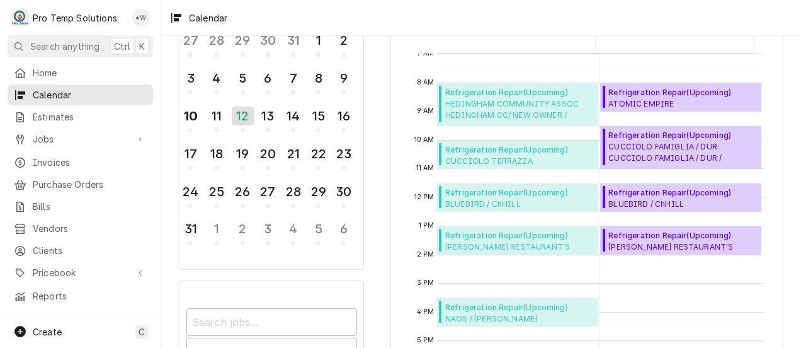
scroll to position [100, 0]
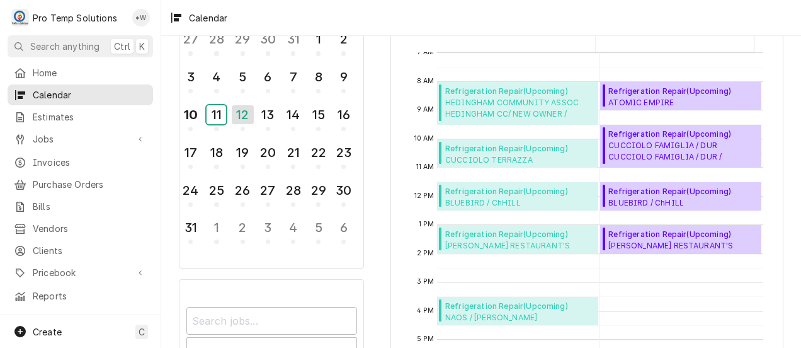
click at [209, 114] on div "11" at bounding box center [217, 114] width 20 height 19
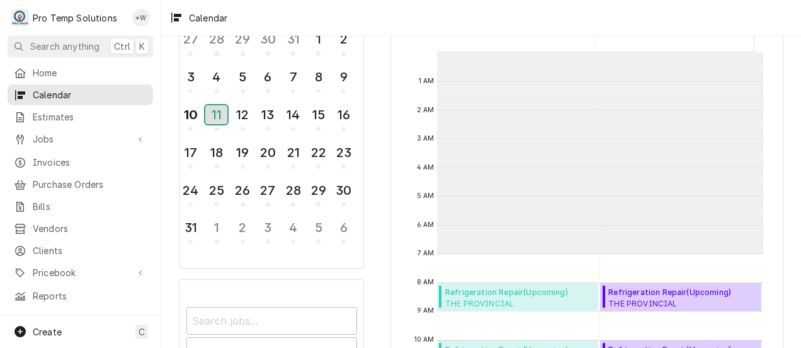
scroll to position [201, 0]
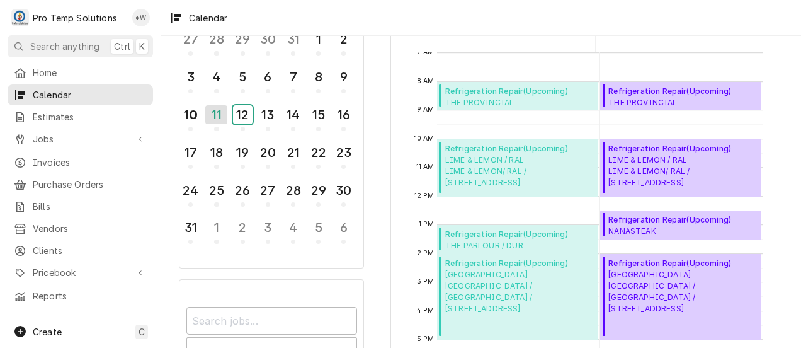
click at [244, 113] on div "12" at bounding box center [243, 114] width 20 height 19
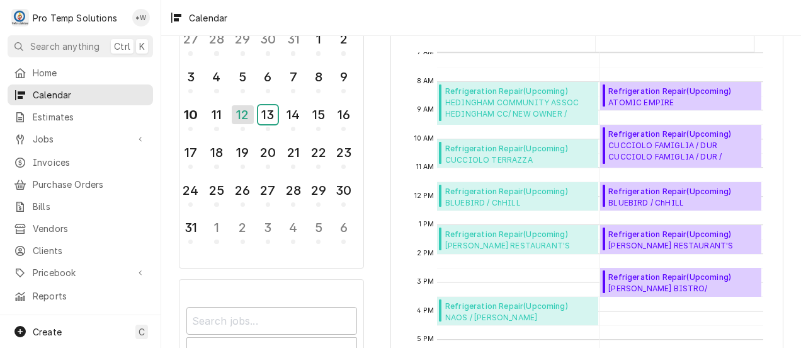
click at [265, 116] on div "13" at bounding box center [268, 114] width 20 height 19
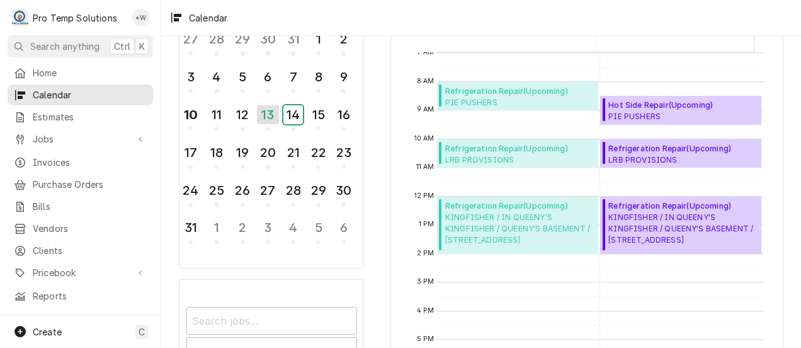
click at [292, 118] on div "14" at bounding box center [293, 114] width 20 height 19
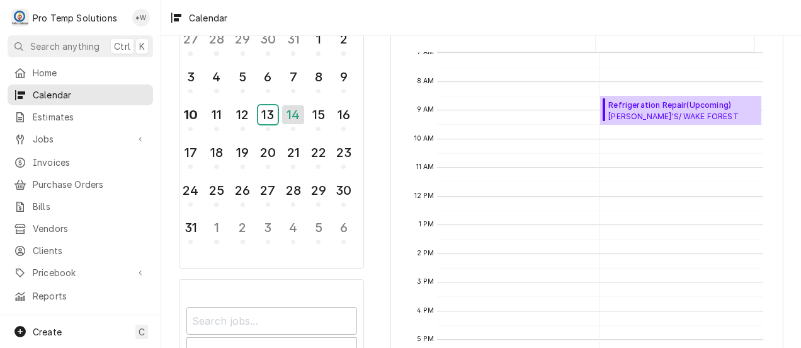
click at [260, 111] on div "13" at bounding box center [268, 114] width 20 height 19
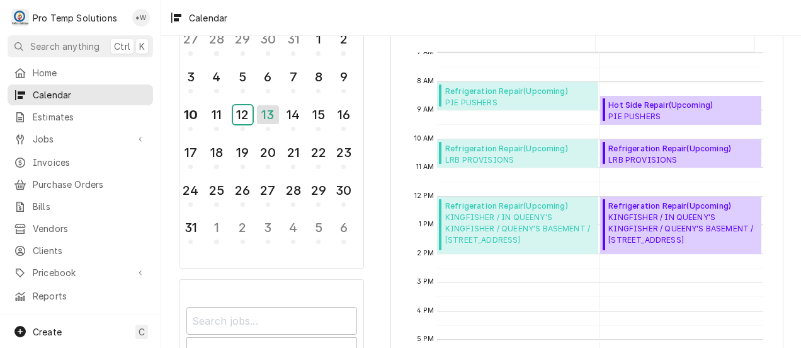
click at [243, 110] on div "12" at bounding box center [243, 114] width 20 height 19
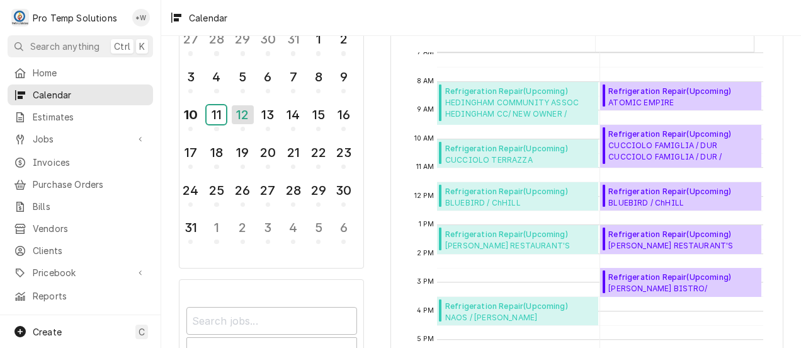
click at [214, 113] on div "11" at bounding box center [217, 114] width 20 height 19
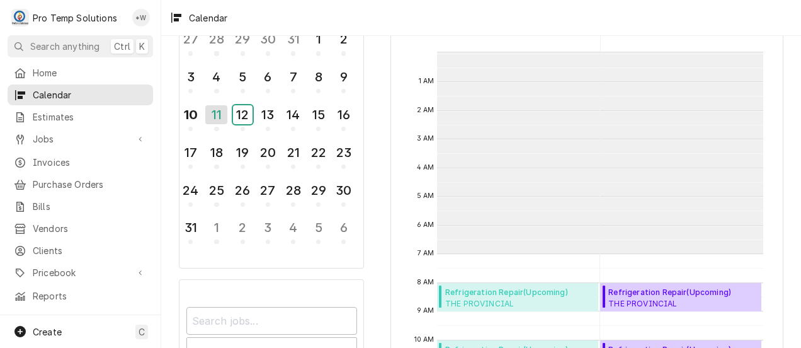
click at [241, 113] on div "12" at bounding box center [243, 114] width 20 height 19
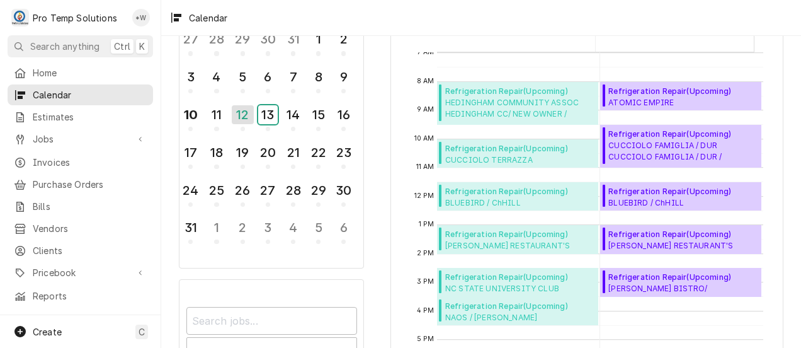
click at [269, 110] on div "13" at bounding box center [268, 114] width 20 height 19
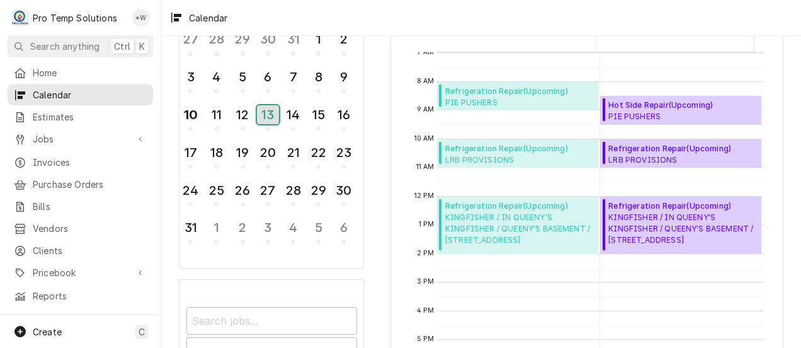
click at [271, 120] on div "13" at bounding box center [268, 114] width 22 height 19
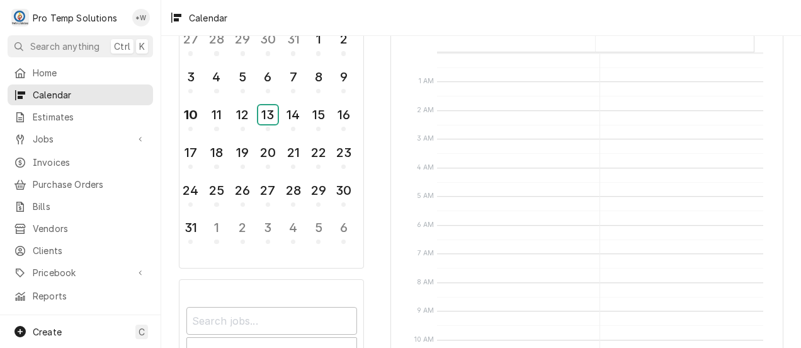
click at [270, 113] on div "13" at bounding box center [268, 114] width 20 height 19
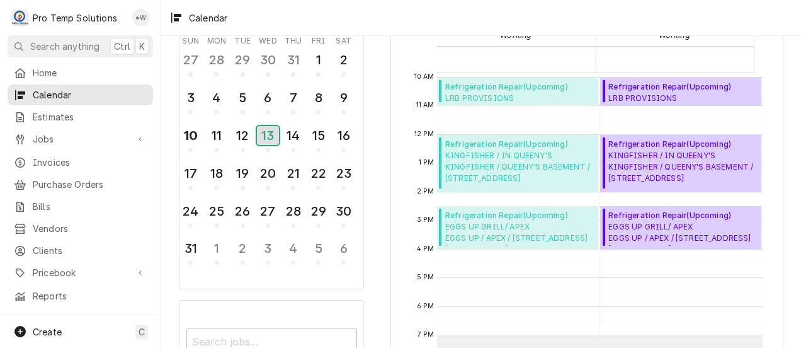
scroll to position [285, 0]
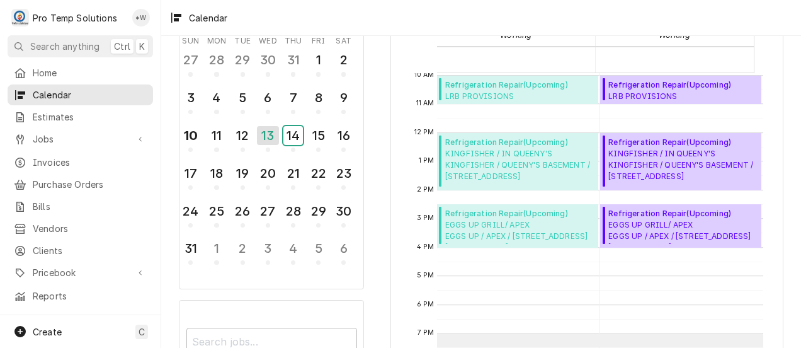
click at [289, 132] on div "14" at bounding box center [293, 135] width 20 height 19
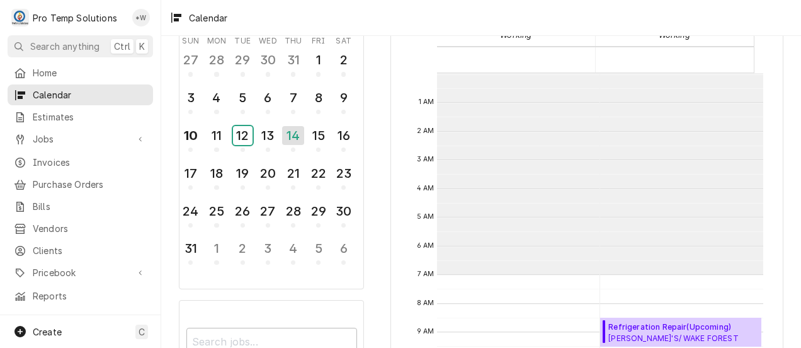
click at [240, 132] on div "12" at bounding box center [243, 135] width 20 height 19
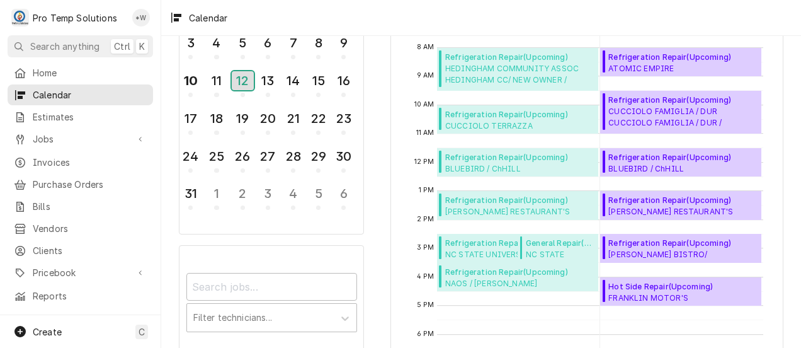
scroll to position [125, 0]
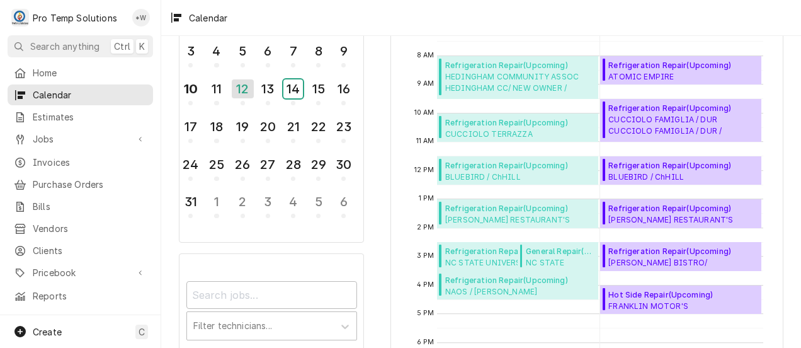
click at [290, 87] on div "14" at bounding box center [293, 88] width 20 height 19
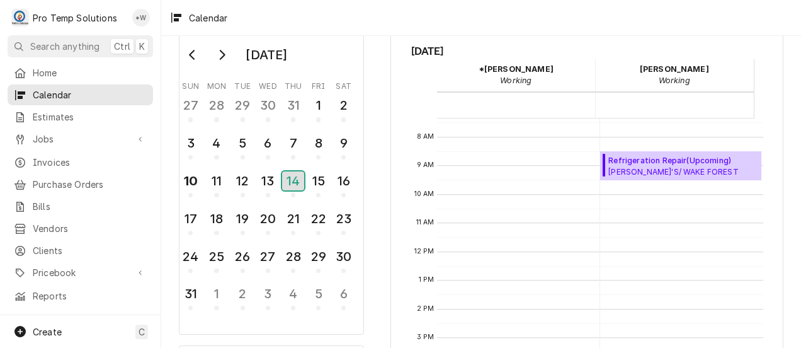
scroll to position [213, 0]
click at [240, 180] on div "12" at bounding box center [243, 180] width 20 height 19
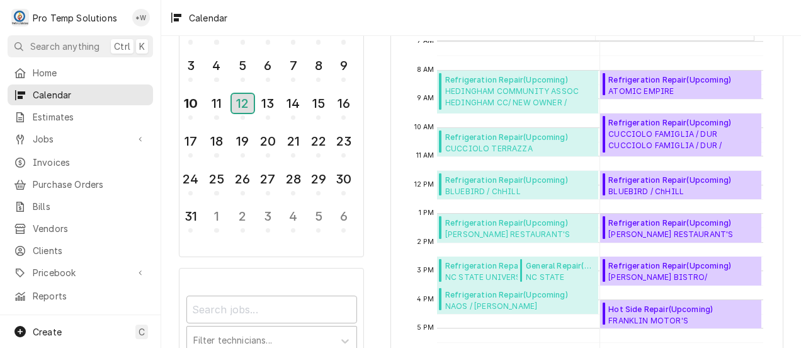
scroll to position [110, 0]
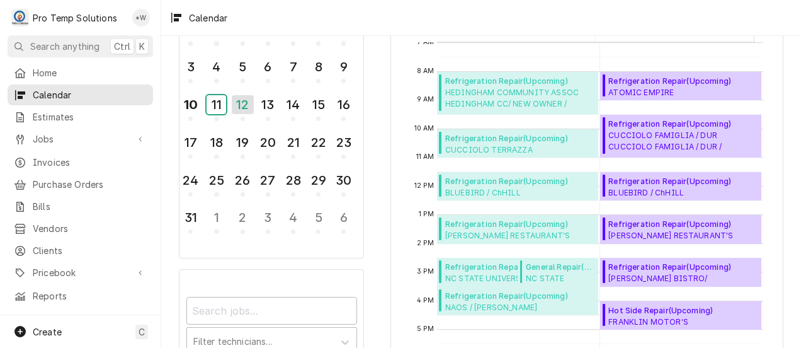
click at [212, 104] on div "11" at bounding box center [217, 104] width 20 height 19
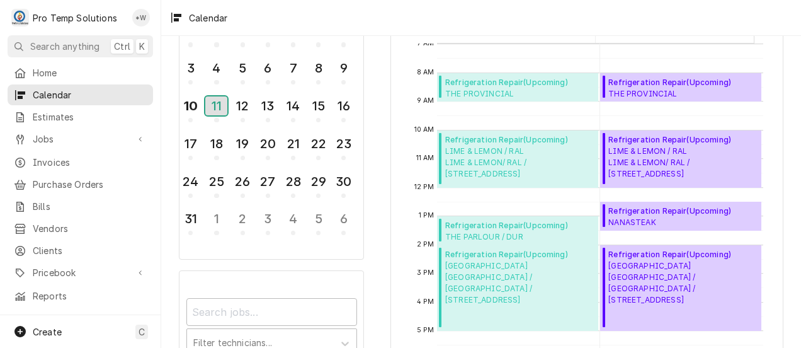
scroll to position [108, 0]
click at [243, 108] on div "12" at bounding box center [243, 105] width 20 height 19
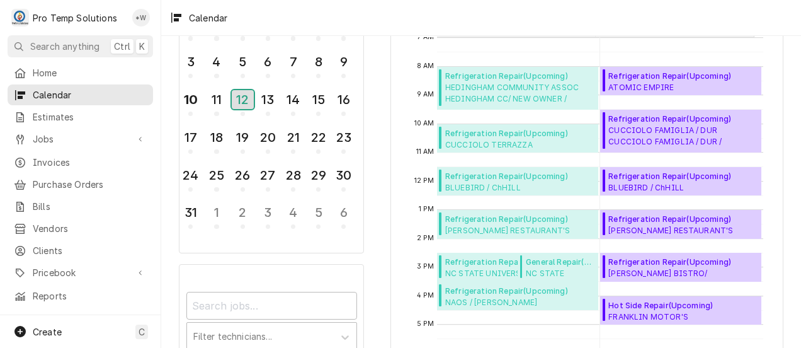
scroll to position [114, 0]
click at [270, 96] on div "13" at bounding box center [268, 100] width 20 height 19
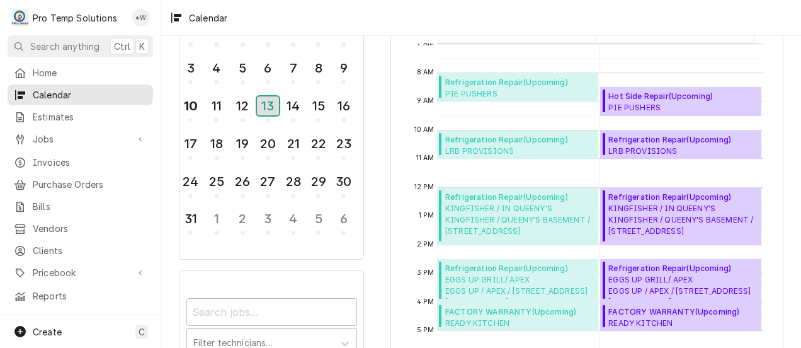
scroll to position [107, 0]
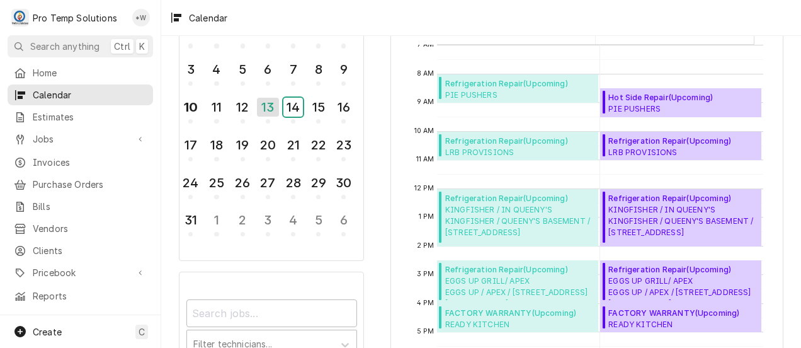
click at [288, 107] on div "14" at bounding box center [293, 107] width 20 height 19
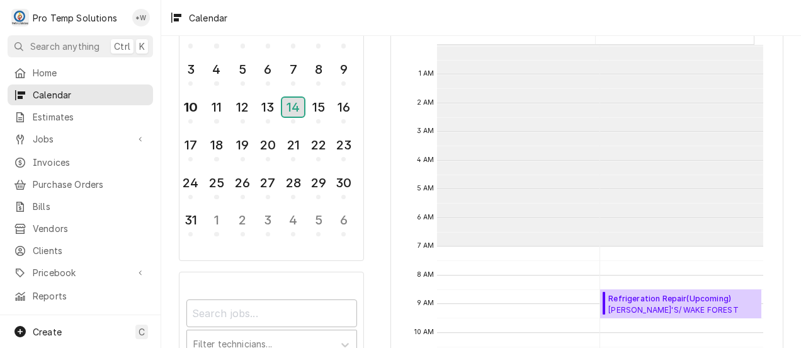
scroll to position [201, 0]
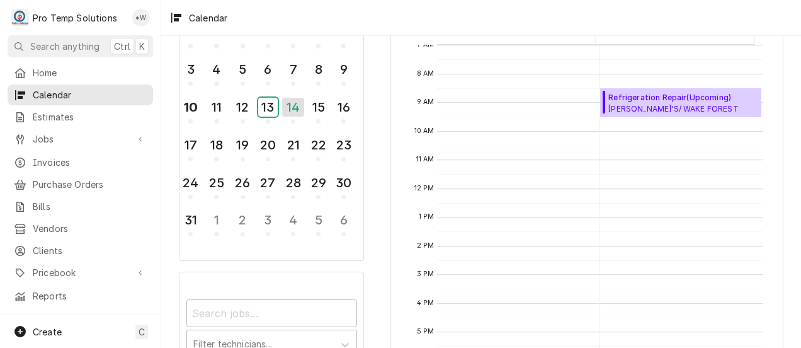
click at [268, 107] on div "13" at bounding box center [268, 107] width 20 height 19
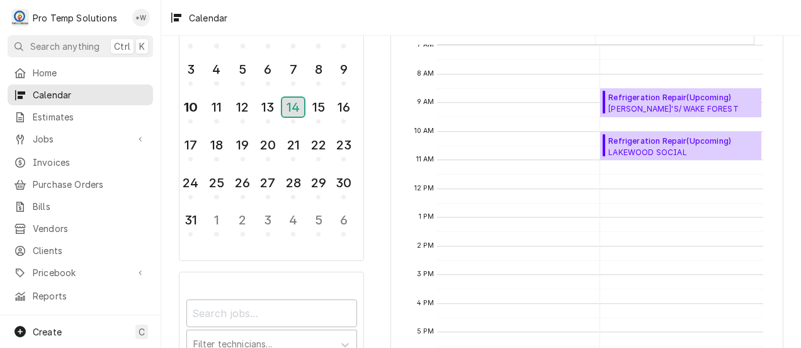
click at [294, 108] on div "14" at bounding box center [293, 107] width 22 height 19
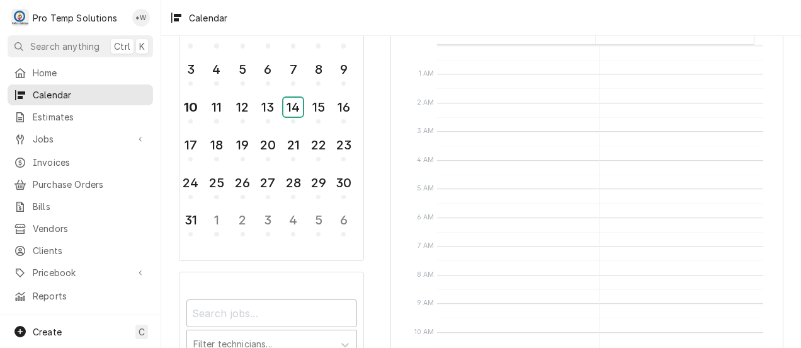
click at [292, 111] on div "14" at bounding box center [293, 107] width 20 height 19
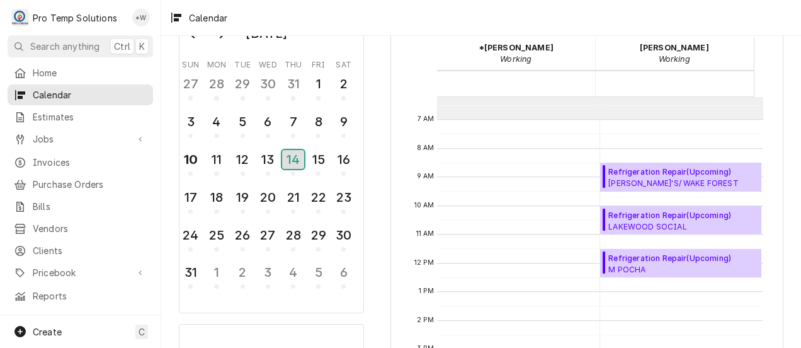
scroll to position [55, 0]
click at [254, 157] on button "12" at bounding box center [242, 162] width 25 height 34
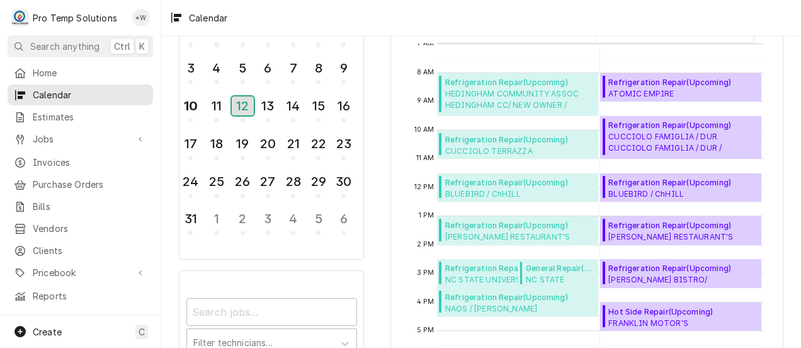
scroll to position [106, 0]
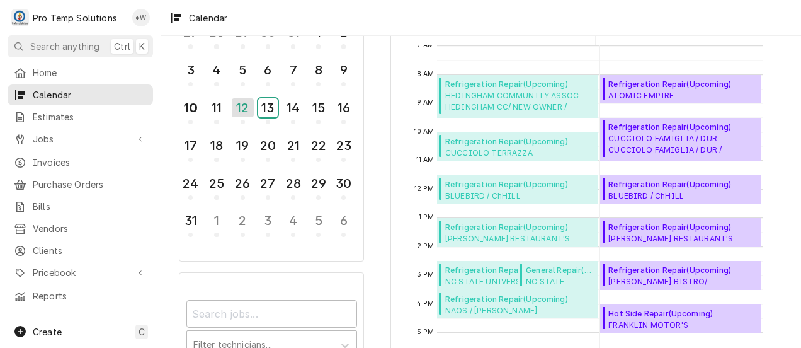
click at [267, 107] on div "13" at bounding box center [268, 107] width 20 height 19
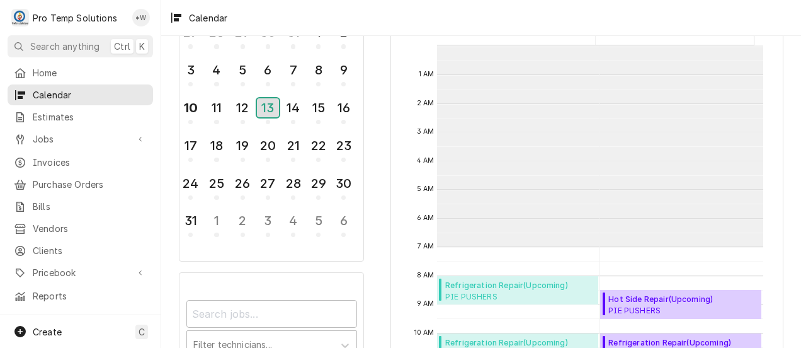
scroll to position [201, 0]
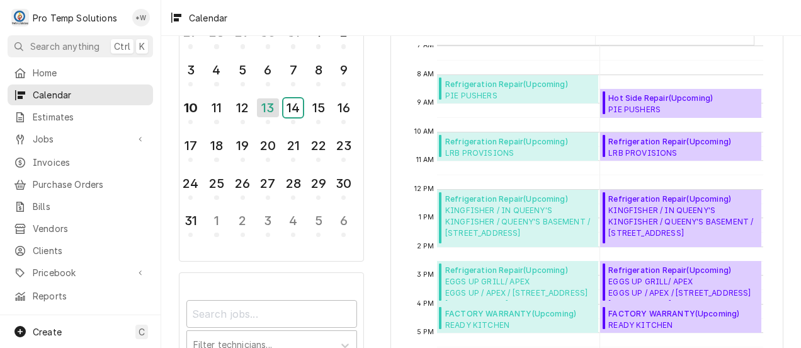
click at [290, 109] on div "14" at bounding box center [293, 107] width 20 height 19
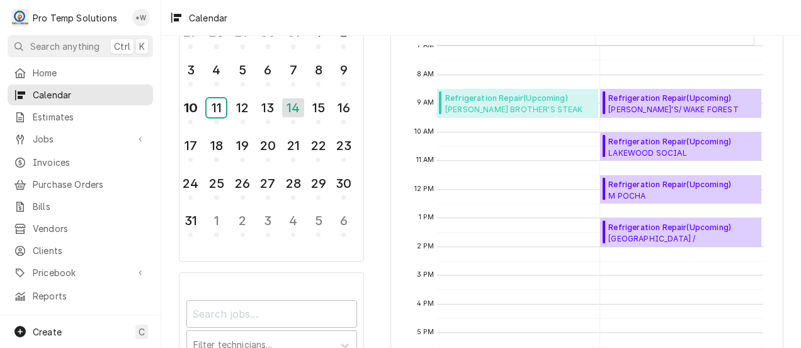
click at [214, 108] on div "11" at bounding box center [217, 107] width 20 height 19
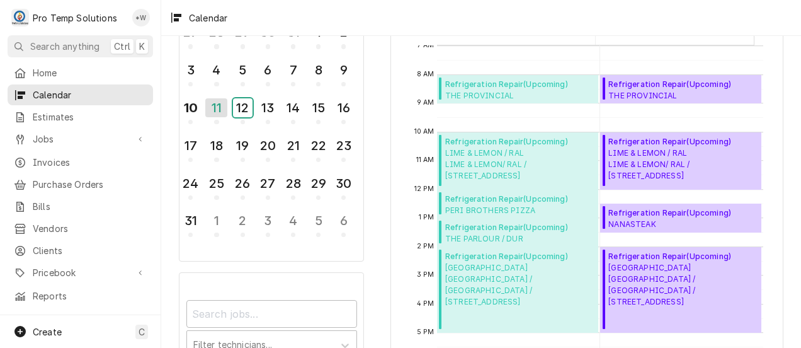
click at [246, 107] on div "12" at bounding box center [243, 107] width 20 height 19
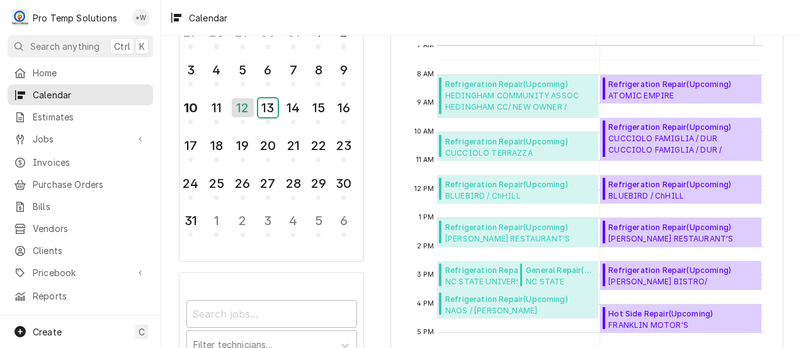
click at [269, 111] on div "13" at bounding box center [268, 107] width 20 height 19
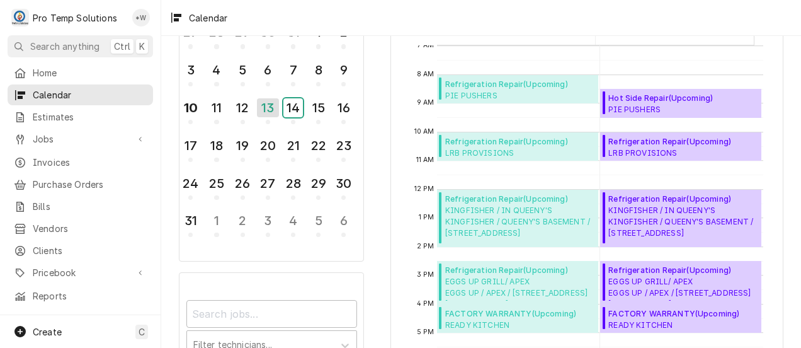
click at [292, 106] on div "14" at bounding box center [293, 107] width 20 height 19
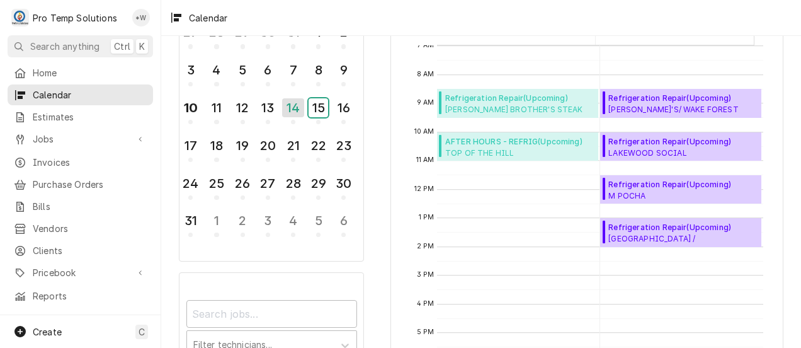
click at [317, 110] on div "15" at bounding box center [319, 107] width 20 height 19
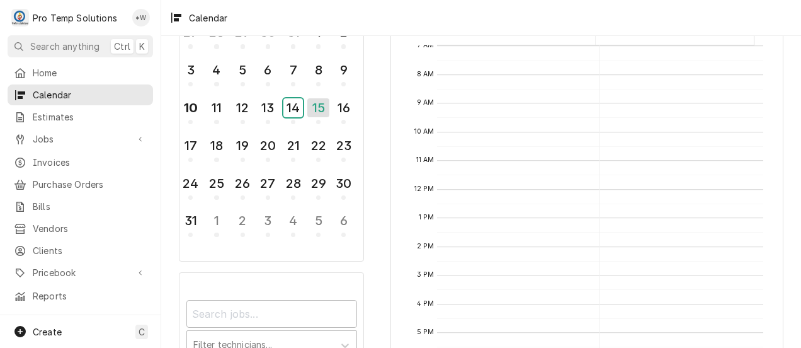
click at [294, 110] on div "14" at bounding box center [293, 107] width 20 height 19
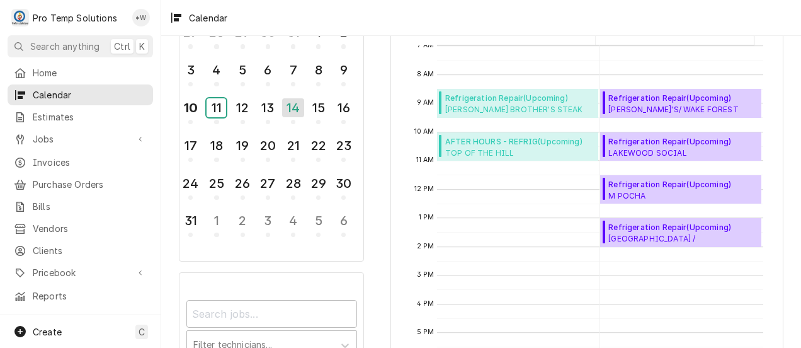
click at [215, 110] on div "11" at bounding box center [217, 107] width 20 height 19
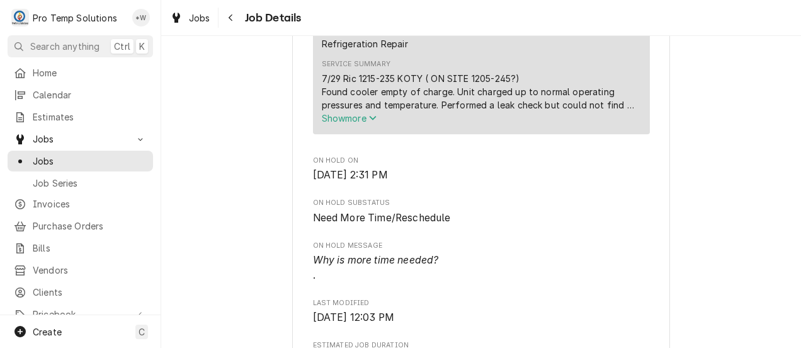
scroll to position [472, 0]
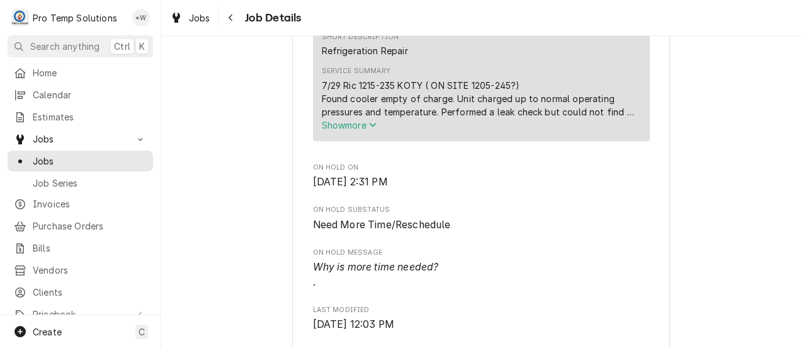
click at [369, 129] on icon "Service Summary" at bounding box center [373, 124] width 8 height 9
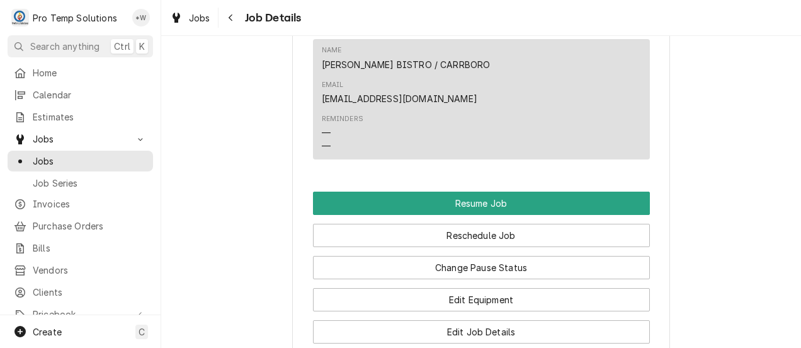
scroll to position [1019, 0]
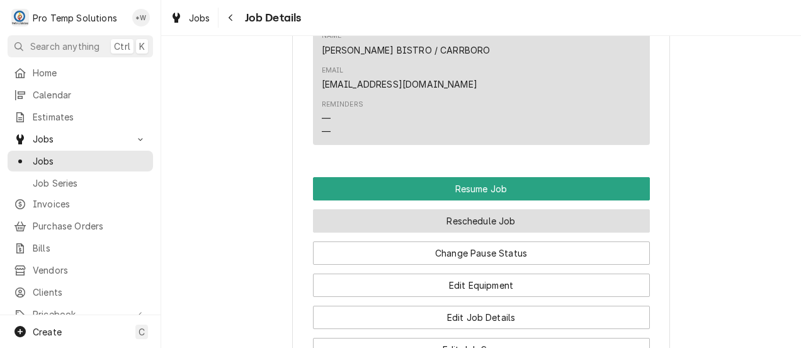
click at [496, 209] on button "Reschedule Job" at bounding box center [481, 220] width 337 height 23
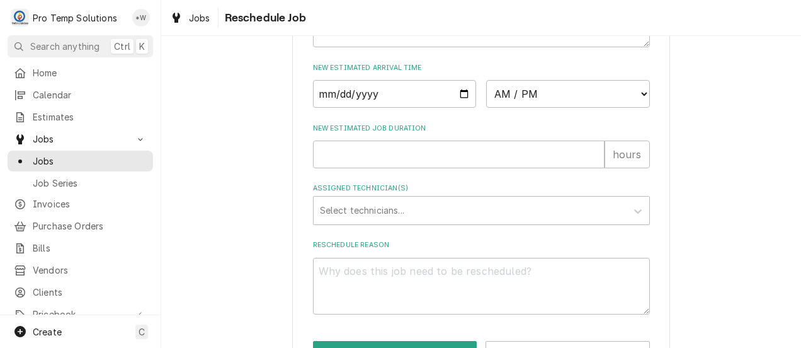
scroll to position [522, 0]
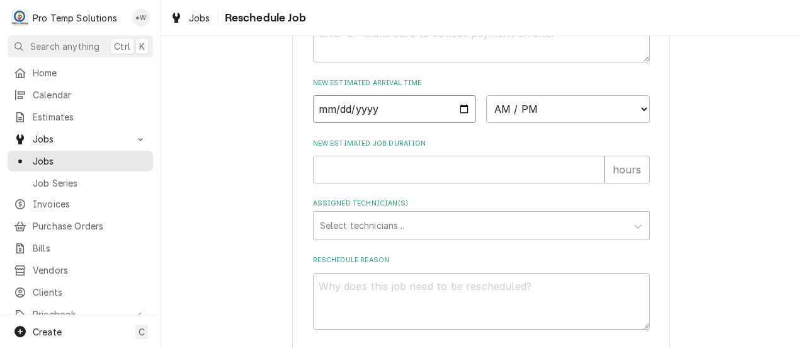
click at [456, 121] on input "Date" at bounding box center [395, 109] width 164 height 28
type textarea "x"
type input "2025-08-12"
click at [629, 123] on select "AM / PM 6:00 AM 6:15 AM 6:30 AM 6:45 AM 7:00 AM 7:15 AM 7:30 AM 7:45 AM 8:00 AM…" at bounding box center [568, 109] width 164 height 28
select select "14:30:00"
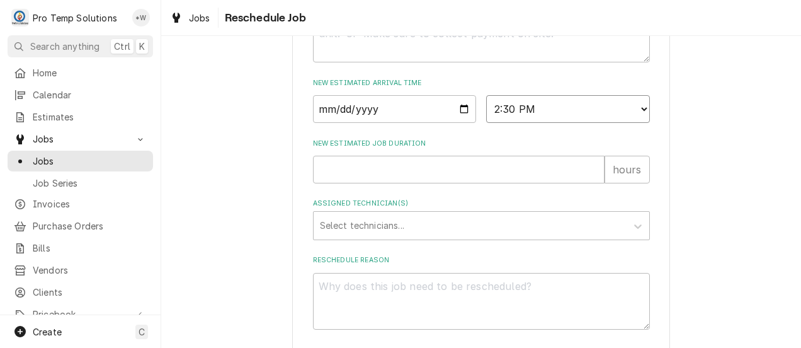
click at [486, 109] on select "AM / PM 6:00 AM 6:15 AM 6:30 AM 6:45 AM 7:00 AM 7:15 AM 7:30 AM 7:45 AM 8:00 AM…" at bounding box center [568, 109] width 164 height 28
type textarea "x"
click at [577, 183] on input "New Estimated Job Duration" at bounding box center [459, 170] width 292 height 28
type input "0"
click at [589, 183] on input "0" at bounding box center [459, 170] width 292 height 28
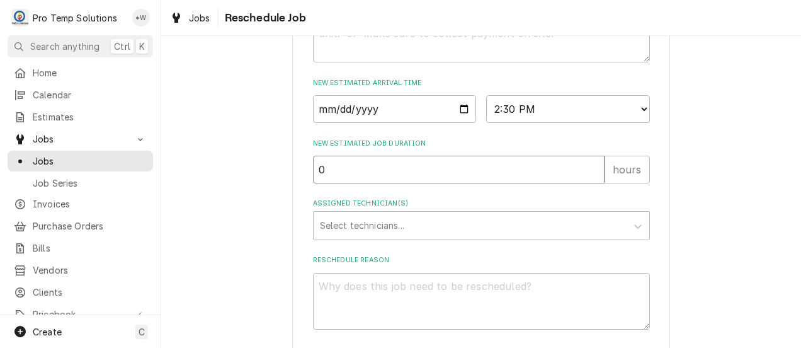
type textarea "x"
type input "1"
click at [594, 180] on input "1" at bounding box center [459, 170] width 292 height 28
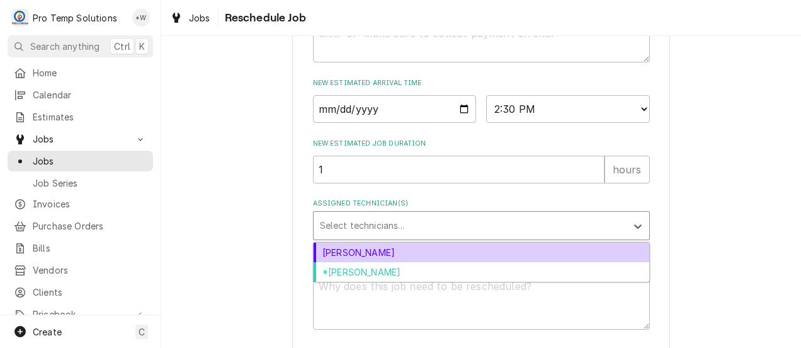
click at [564, 262] on div "[PERSON_NAME]" at bounding box center [482, 252] width 336 height 20
type textarea "x"
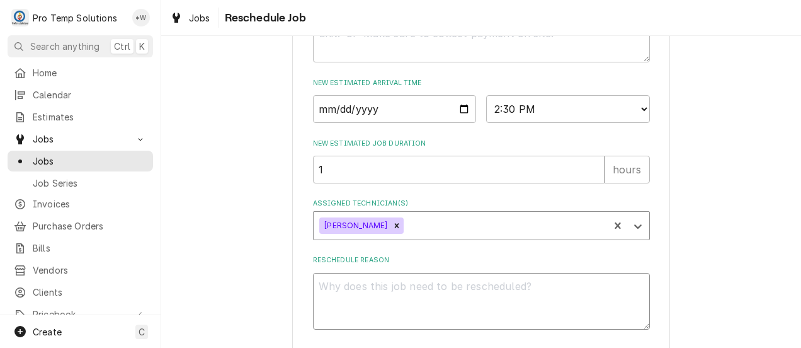
click at [561, 304] on textarea "Reschedule Reason" at bounding box center [481, 301] width 337 height 57
type textarea "."
type textarea "x"
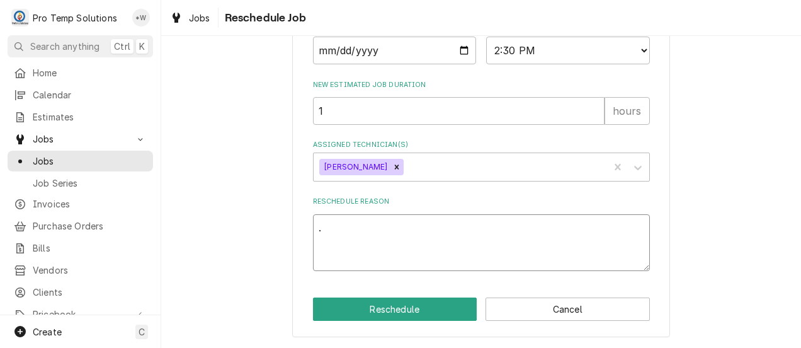
type textarea "."
click at [407, 311] on button "Reschedule" at bounding box center [395, 308] width 164 height 23
type textarea "x"
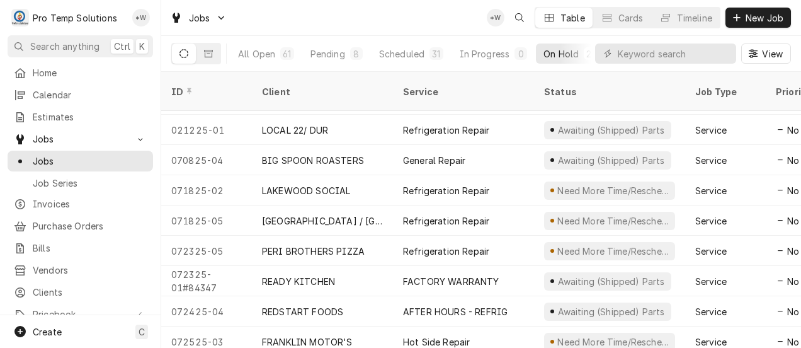
scroll to position [178, 0]
click at [452, 184] on div "Refrigeration Repair" at bounding box center [446, 190] width 86 height 13
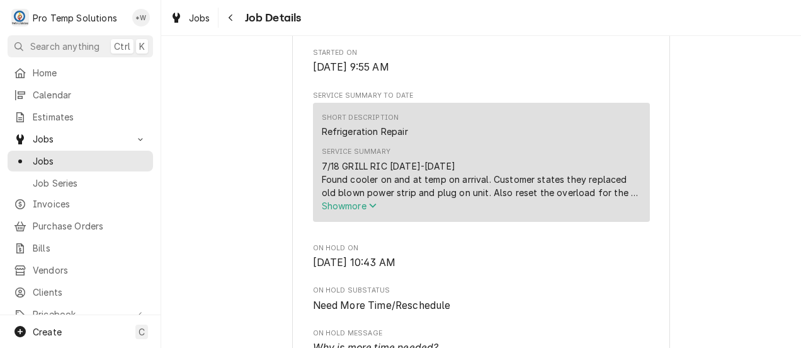
scroll to position [393, 0]
click at [362, 210] on span "Show more" at bounding box center [349, 204] width 55 height 11
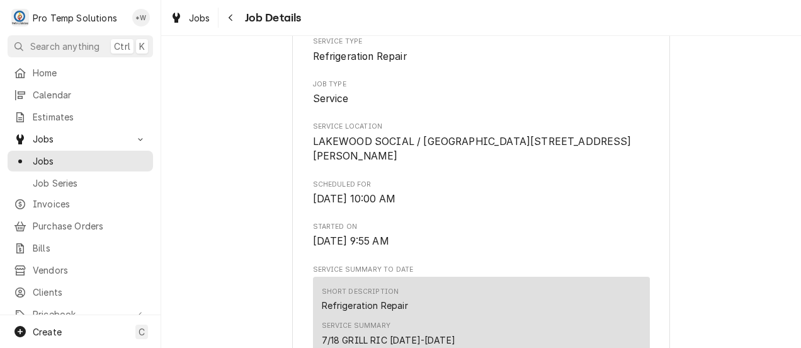
scroll to position [0, 0]
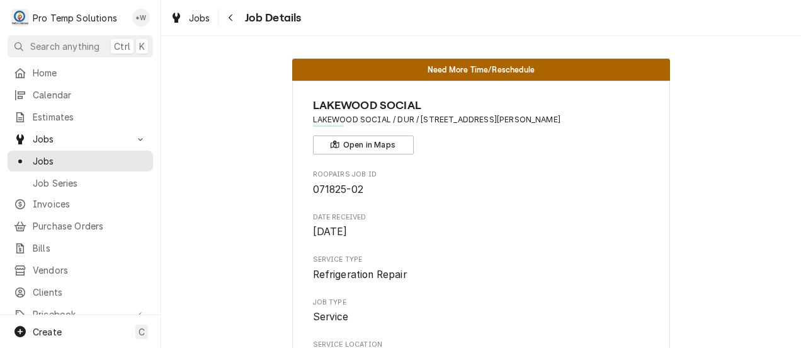
click at [231, 19] on icon "Navigate back" at bounding box center [231, 17] width 4 height 7
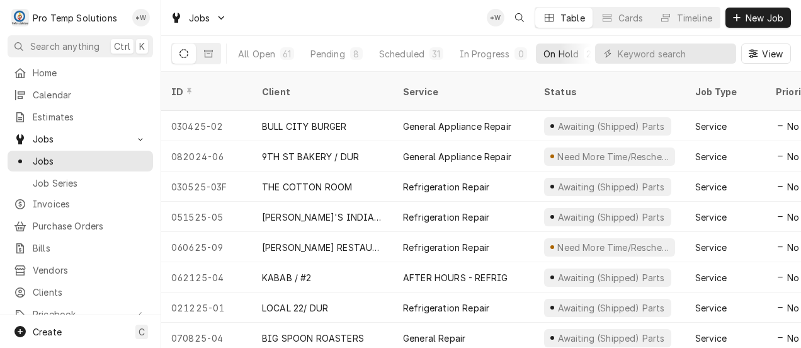
click at [467, 241] on div "Refrigeration Repair" at bounding box center [446, 247] width 86 height 13
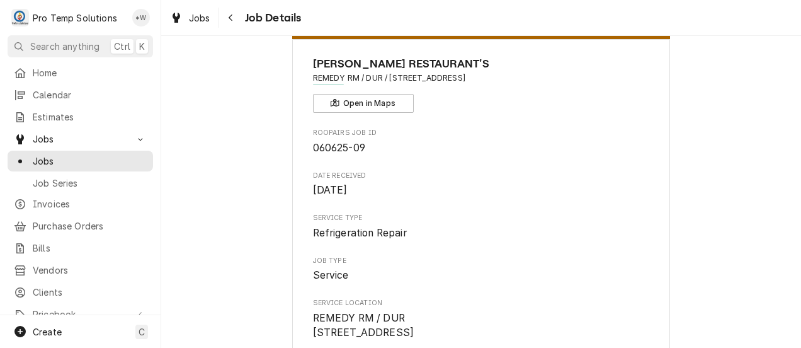
scroll to position [41, 0]
click at [221, 24] on button "Navigate back" at bounding box center [231, 18] width 20 height 20
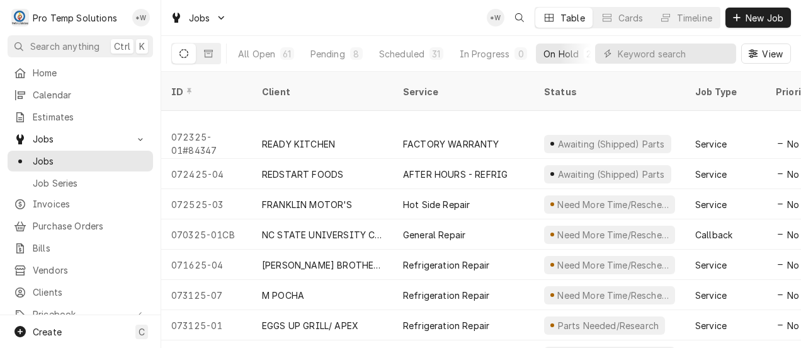
scroll to position [392, 0]
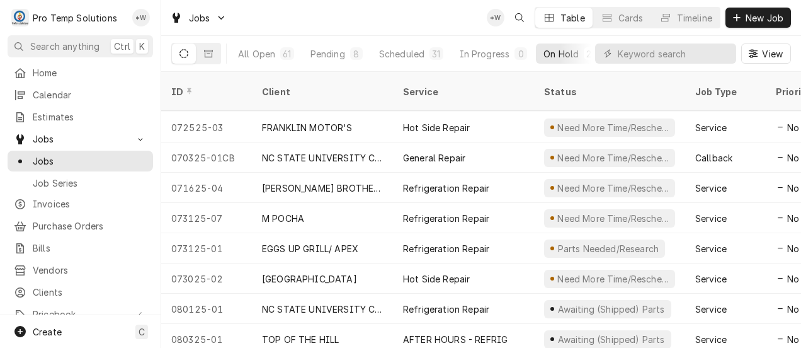
click at [449, 302] on div "Refrigeration Repair" at bounding box center [446, 308] width 86 height 13
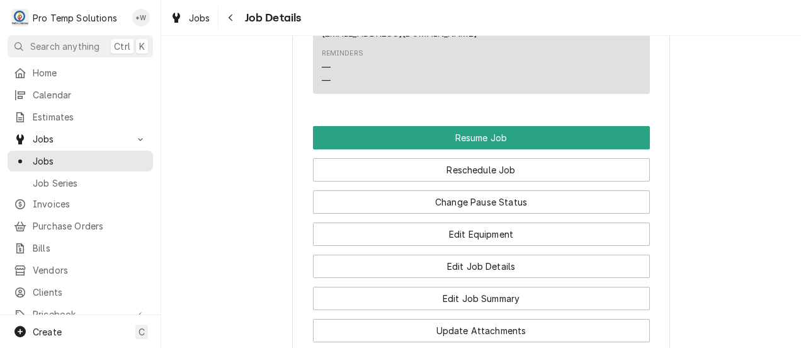
scroll to position [1055, 0]
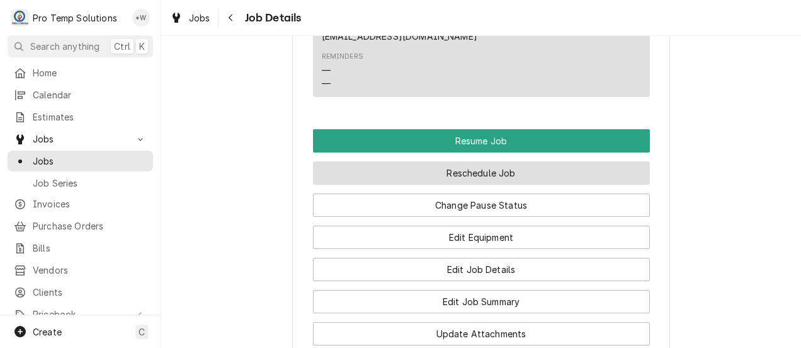
click at [504, 161] on button "Reschedule Job" at bounding box center [481, 172] width 337 height 23
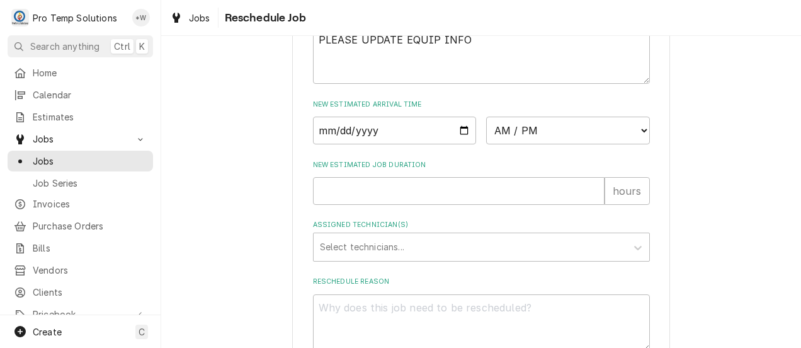
scroll to position [503, 0]
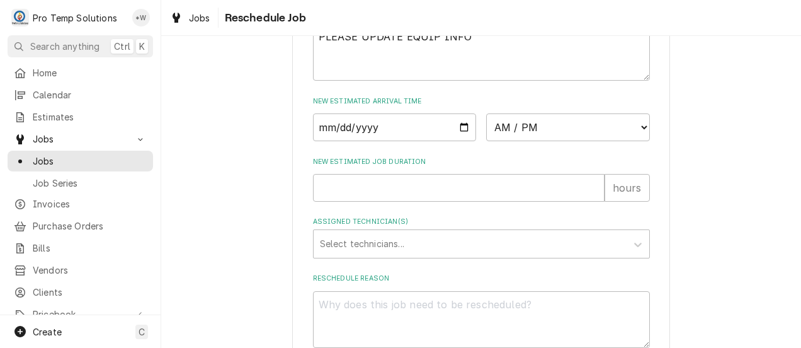
click at [458, 140] on input "Date" at bounding box center [395, 127] width 164 height 28
type input "[DATE]"
type textarea "x"
click at [632, 140] on select "AM / PM 6:00 AM 6:15 AM 6:30 AM 6:45 AM 7:00 AM 7:15 AM 7:30 AM 7:45 AM 8:00 AM…" at bounding box center [568, 127] width 164 height 28
select select "14:30:00"
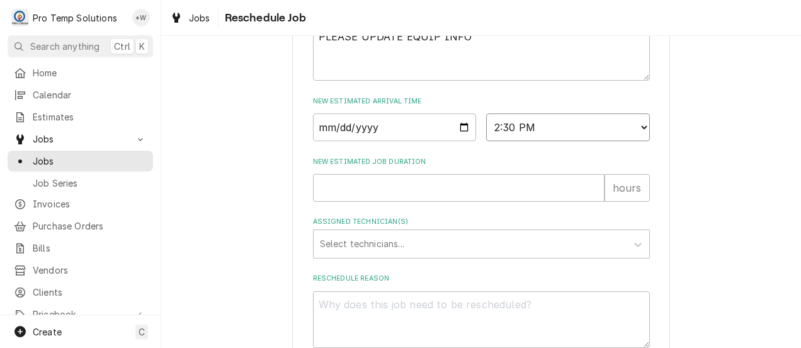
click at [486, 127] on select "AM / PM 6:00 AM 6:15 AM 6:30 AM 6:45 AM 7:00 AM 7:15 AM 7:30 AM 7:45 AM 8:00 AM…" at bounding box center [568, 127] width 164 height 28
type textarea "x"
click at [581, 201] on input "New Estimated Job Duration" at bounding box center [459, 188] width 292 height 28
click at [579, 200] on input "New Estimated Job Duration" at bounding box center [459, 188] width 292 height 28
type input "1"
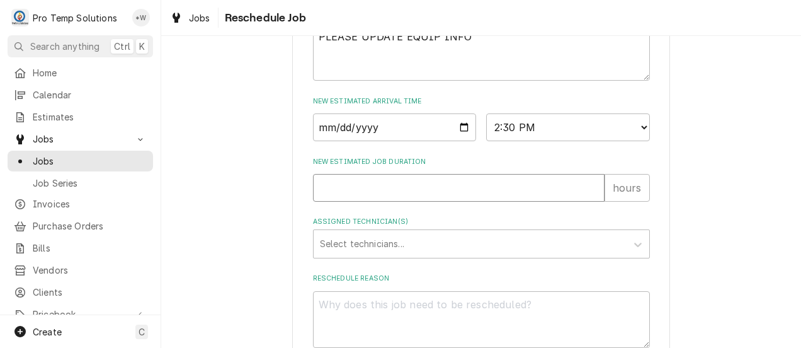
click at [588, 199] on input "1" at bounding box center [459, 188] width 292 height 28
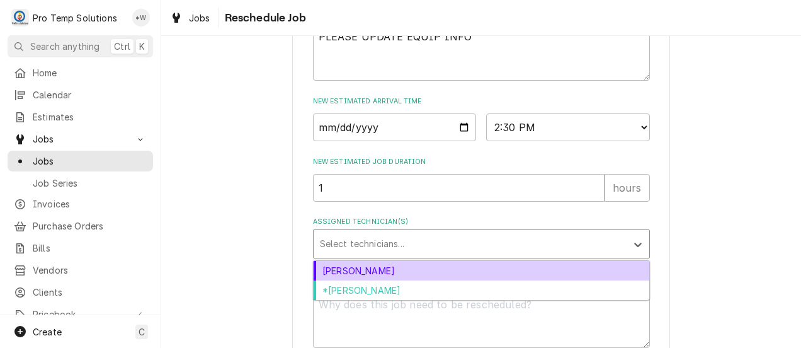
click at [544, 300] on div "*Kevin Williams" at bounding box center [482, 290] width 336 height 20
type textarea "x"
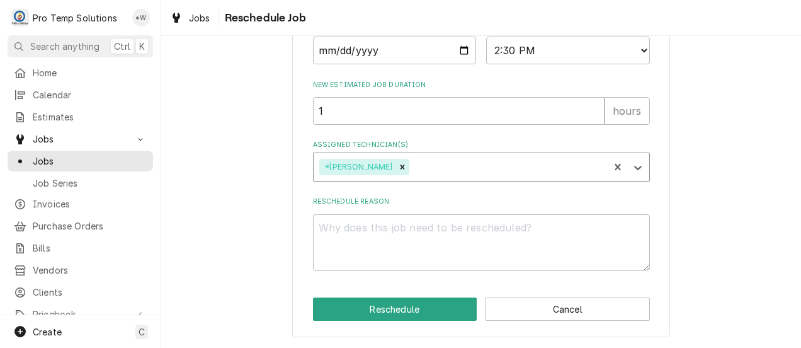
scroll to position [590, 0]
click at [601, 236] on textarea "Reschedule Reason" at bounding box center [481, 242] width 337 height 57
type textarea "."
type textarea "x"
type textarea "."
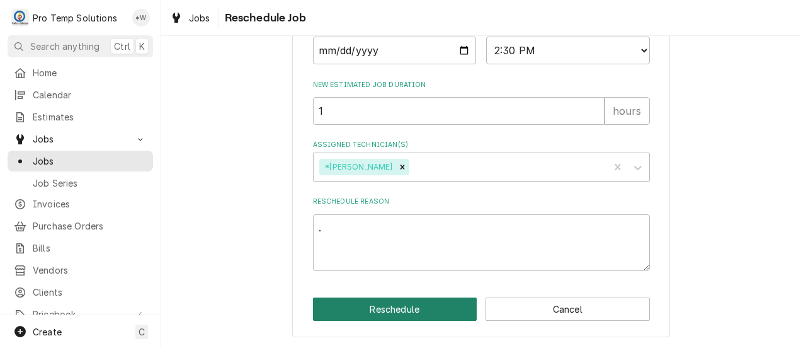
click at [409, 312] on button "Reschedule" at bounding box center [395, 308] width 164 height 23
type textarea "x"
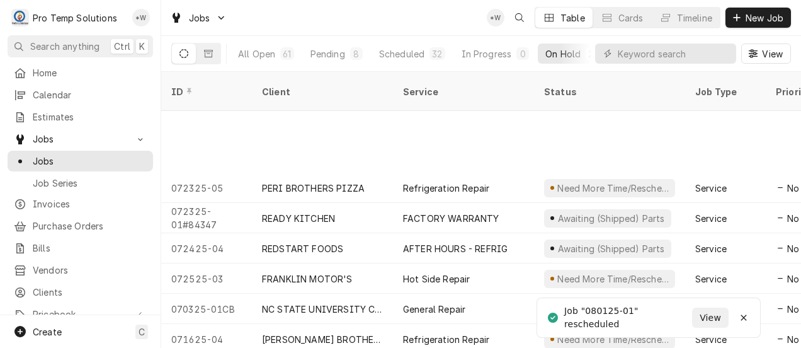
scroll to position [362, 0]
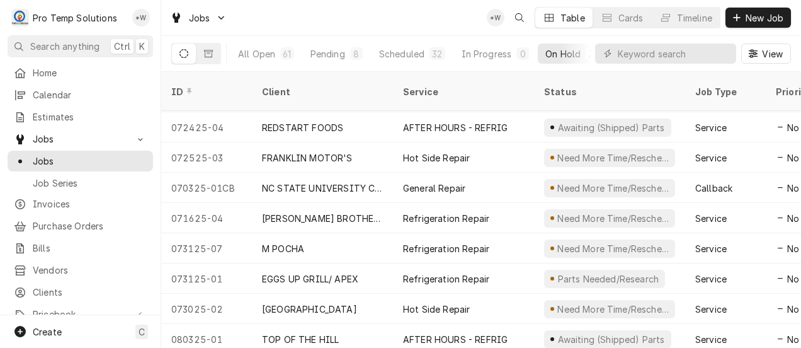
click at [440, 181] on div "General Repair" at bounding box center [434, 187] width 62 height 13
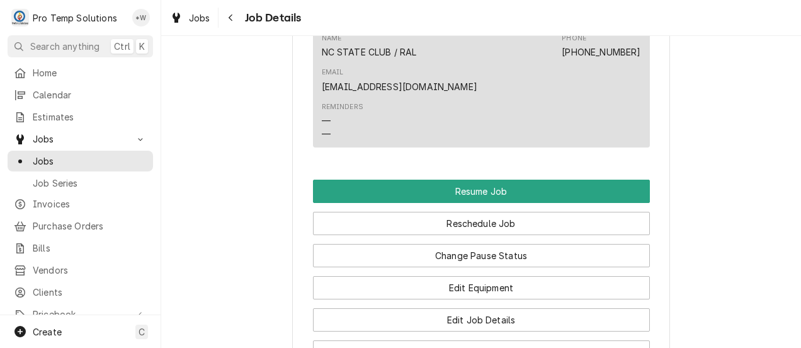
scroll to position [1510, 0]
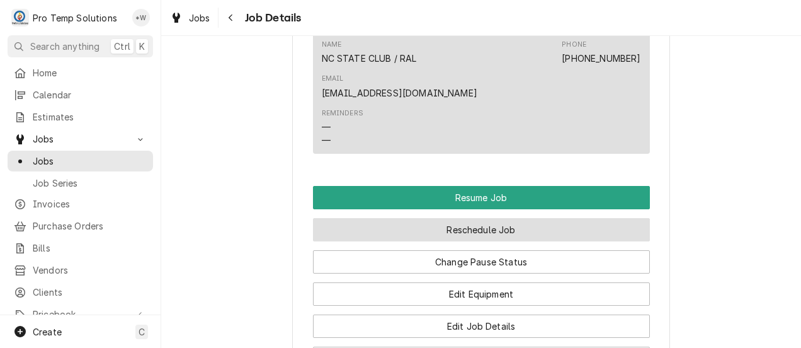
click at [510, 218] on button "Reschedule Job" at bounding box center [481, 229] width 337 height 23
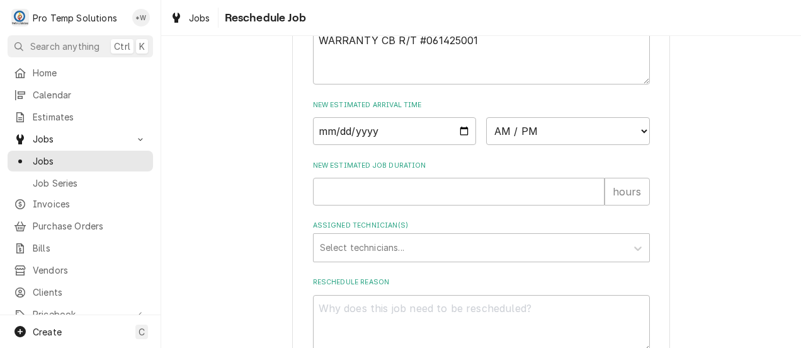
scroll to position [496, 0]
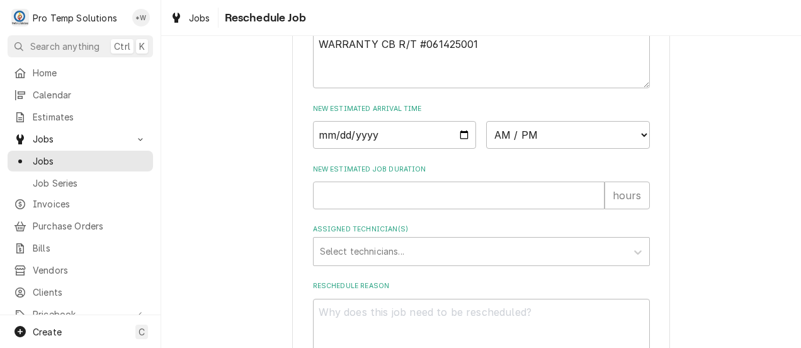
click at [457, 148] on input "Date" at bounding box center [395, 135] width 164 height 28
type textarea "x"
type input "2025-08-12"
click at [632, 149] on select "AM / PM 6:00 AM 6:15 AM 6:30 AM 6:45 AM 7:00 AM 7:15 AM 7:30 AM 7:45 AM 8:00 AM…" at bounding box center [568, 135] width 164 height 28
select select "14:30:00"
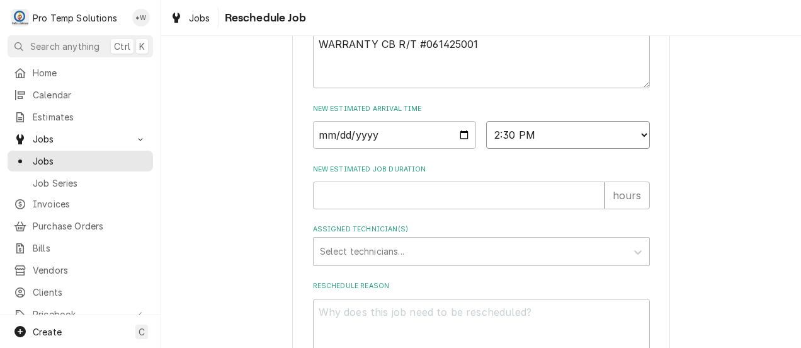
click at [486, 135] on select "AM / PM 6:00 AM 6:15 AM 6:30 AM 6:45 AM 7:00 AM 7:15 AM 7:30 AM 7:45 AM 8:00 AM…" at bounding box center [568, 135] width 164 height 28
type textarea "x"
click at [576, 208] on input "New Estimated Job Duration" at bounding box center [459, 195] width 292 height 28
type input "1"
click at [588, 208] on input "1" at bounding box center [459, 195] width 292 height 28
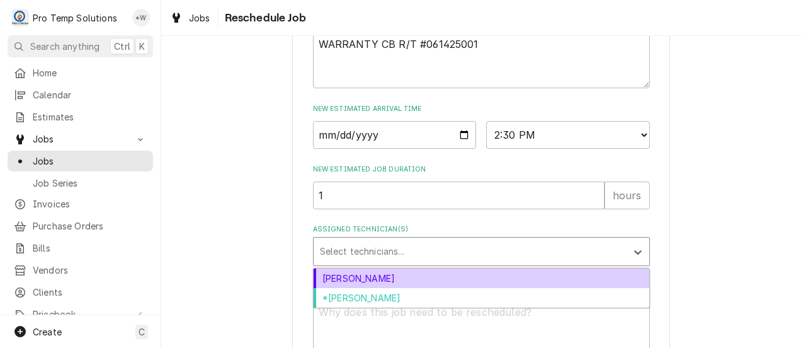
click at [528, 307] on div "*[PERSON_NAME]" at bounding box center [482, 298] width 336 height 20
type textarea "x"
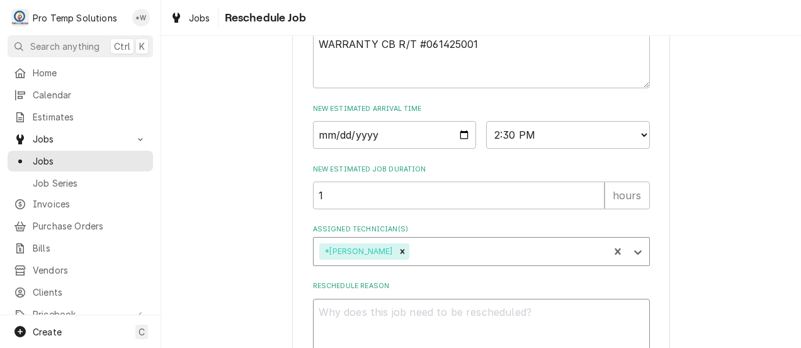
click at [565, 326] on textarea "Reschedule Reason" at bounding box center [481, 327] width 337 height 57
type textarea "."
type textarea "x"
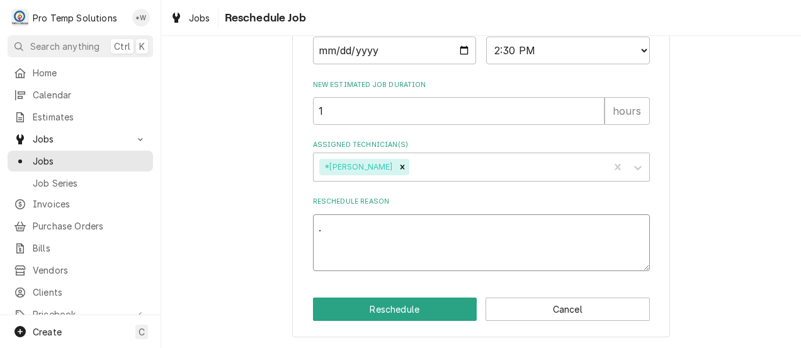
type textarea "."
click at [428, 305] on button "Reschedule" at bounding box center [395, 308] width 164 height 23
type textarea "x"
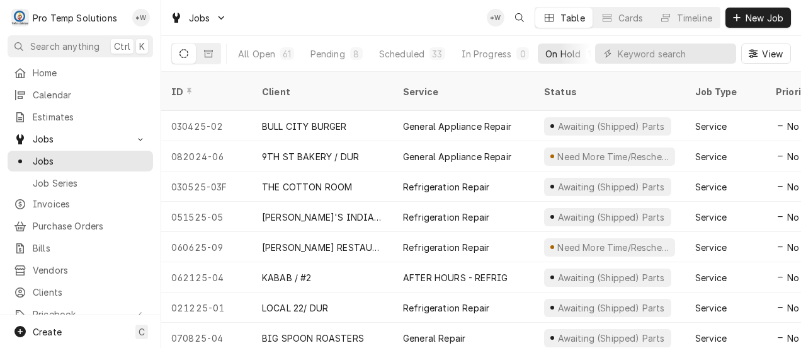
click at [442, 210] on div "Refrigeration Repair" at bounding box center [446, 216] width 86 height 13
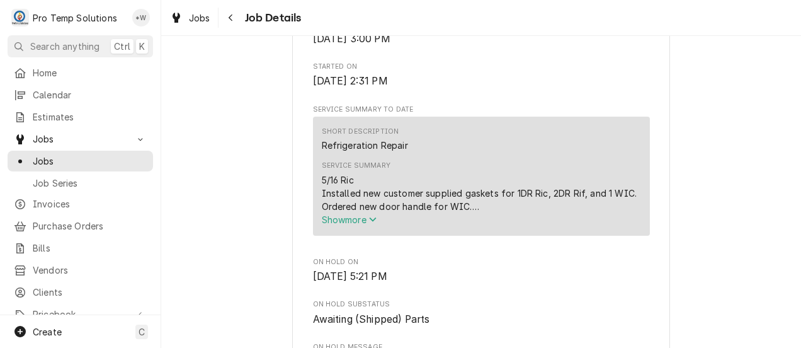
scroll to position [379, 0]
click at [365, 224] on span "Show more" at bounding box center [349, 218] width 55 height 11
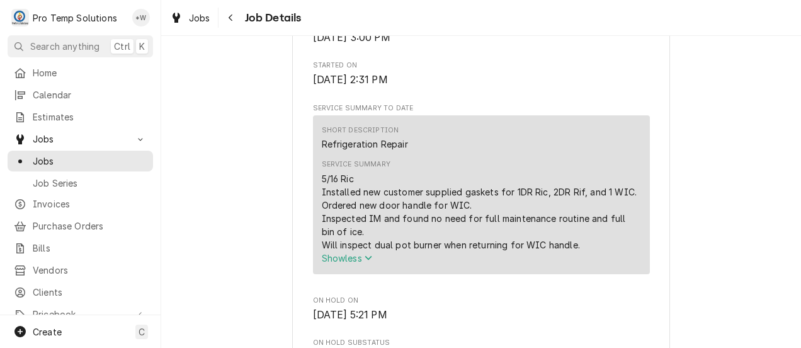
click at [228, 13] on icon "Navigate back" at bounding box center [231, 17] width 6 height 9
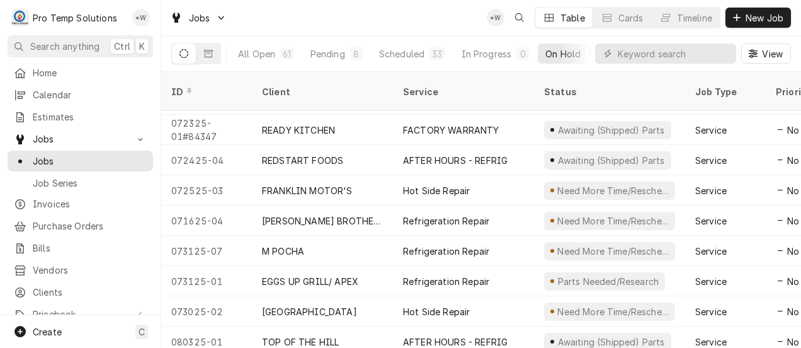
scroll to position [331, 0]
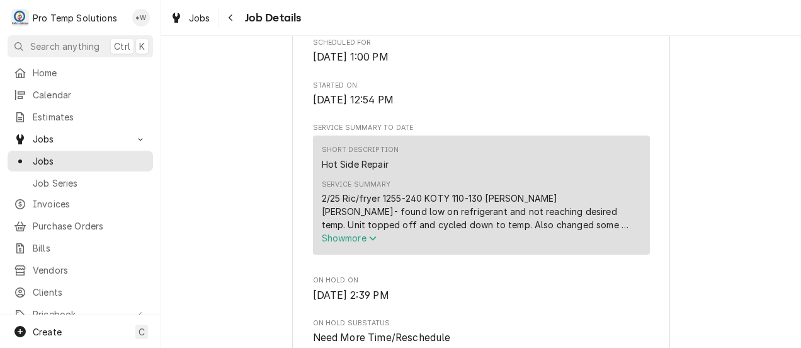
scroll to position [409, 0]
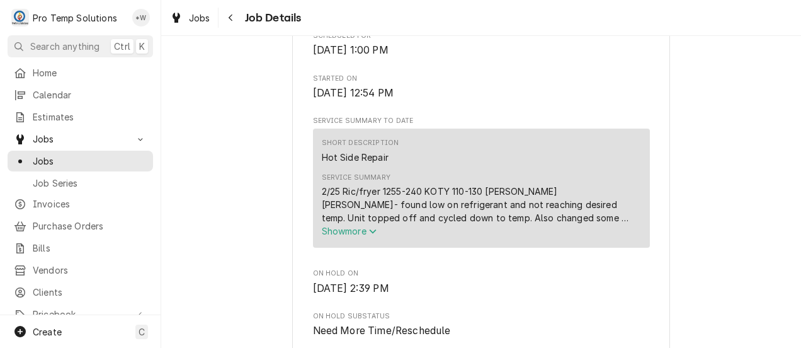
click at [366, 236] on span "Show more" at bounding box center [349, 230] width 55 height 11
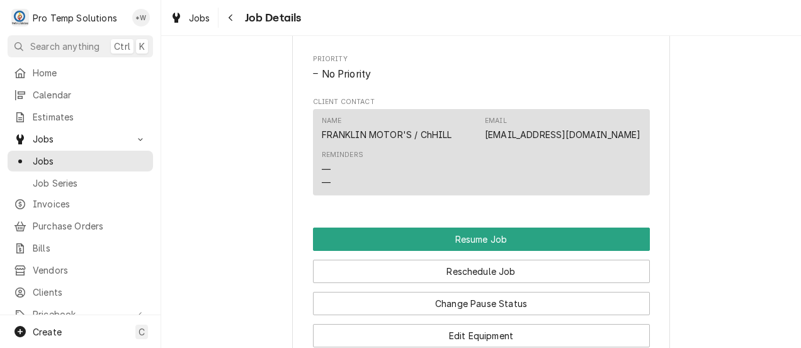
scroll to position [995, 0]
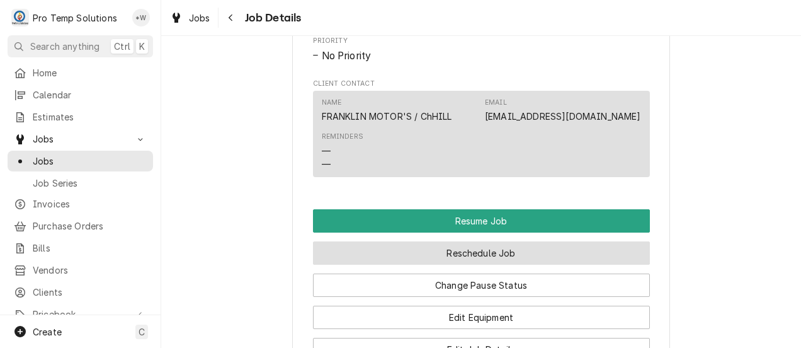
click at [489, 265] on button "Reschedule Job" at bounding box center [481, 252] width 337 height 23
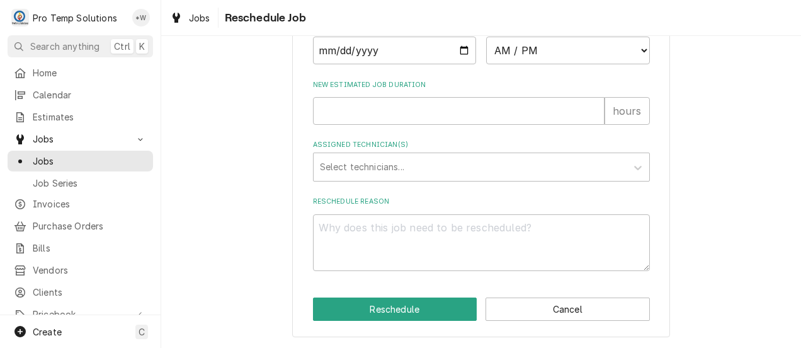
scroll to position [568, 0]
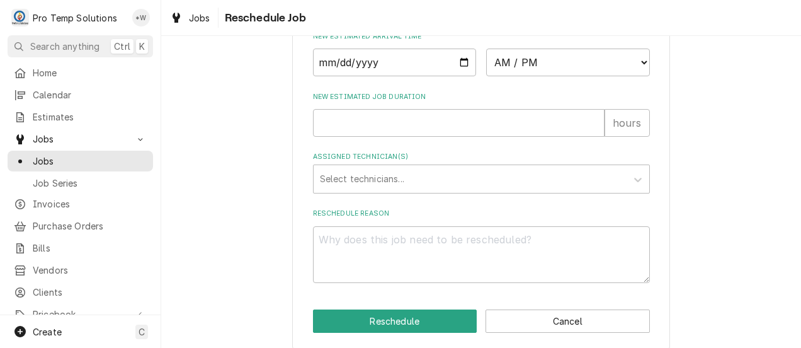
click at [456, 76] on input "Date" at bounding box center [395, 62] width 164 height 28
type input "[DATE]"
type textarea "x"
click at [629, 71] on select "AM / PM 6:00 AM 6:15 AM 6:30 AM 6:45 AM 7:00 AM 7:15 AM 7:30 AM 7:45 AM 8:00 AM…" at bounding box center [568, 62] width 164 height 28
select select "16:45:00"
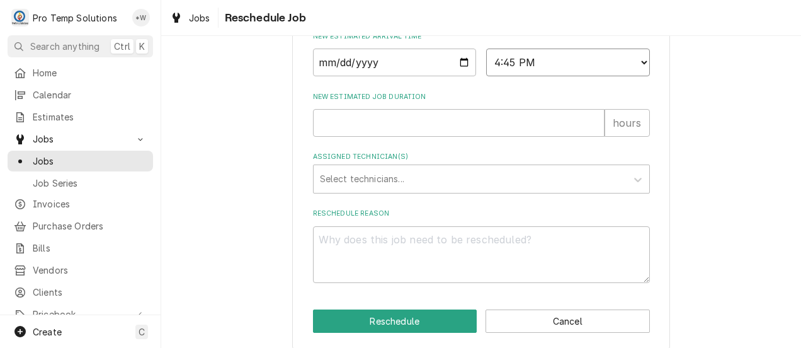
click at [486, 62] on select "AM / PM 6:00 AM 6:15 AM 6:30 AM 6:45 AM 7:00 AM 7:15 AM 7:30 AM 7:45 AM 8:00 AM…" at bounding box center [568, 62] width 164 height 28
type textarea "x"
click at [623, 71] on select "AM / PM 6:00 AM 6:15 AM 6:30 AM 6:45 AM 7:00 AM 7:15 AM 7:30 AM 7:45 AM 8:00 AM…" at bounding box center [568, 62] width 164 height 28
select select "16:00:00"
click at [486, 62] on select "AM / PM 6:00 AM 6:15 AM 6:30 AM 6:45 AM 7:00 AM 7:15 AM 7:30 AM 7:45 AM 8:00 AM…" at bounding box center [568, 62] width 164 height 28
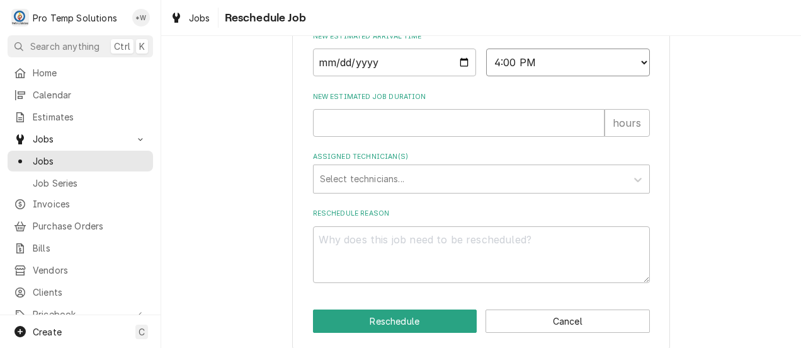
type textarea "x"
click at [579, 137] on input "New Estimated Job Duration" at bounding box center [459, 123] width 292 height 28
type input "1"
click at [588, 134] on input "1" at bounding box center [459, 123] width 292 height 28
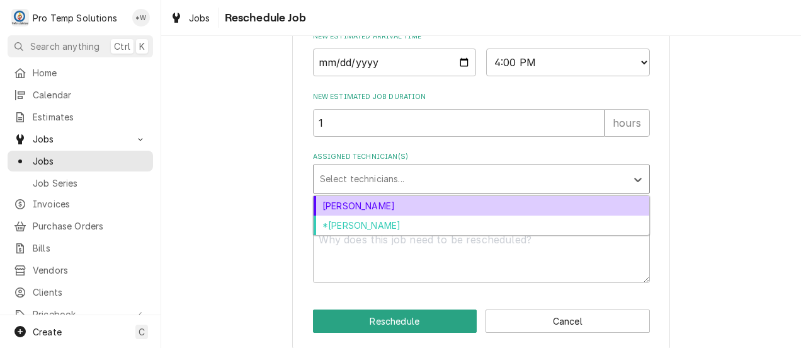
click at [530, 215] on div "Dakota Williams" at bounding box center [482, 206] width 336 height 20
type textarea "x"
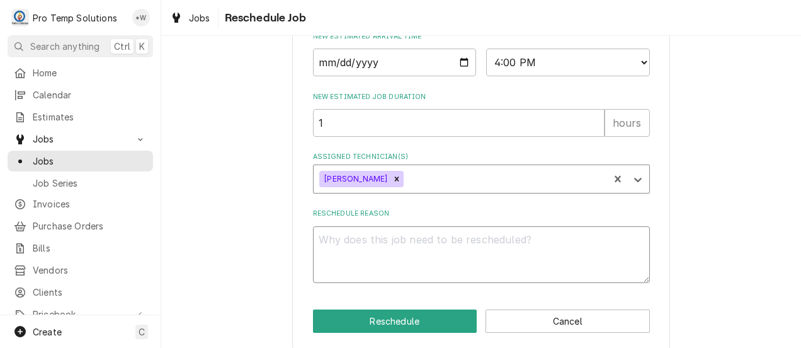
click at [538, 259] on textarea "Reschedule Reason" at bounding box center [481, 254] width 337 height 57
type textarea "."
type textarea "x"
type textarea "."
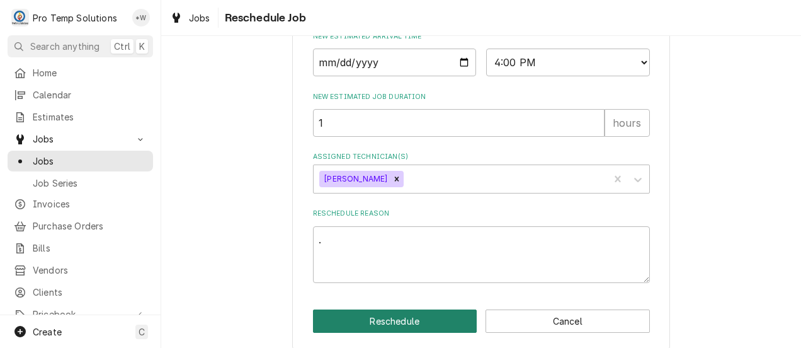
click at [419, 333] on button "Reschedule" at bounding box center [395, 320] width 164 height 23
type textarea "x"
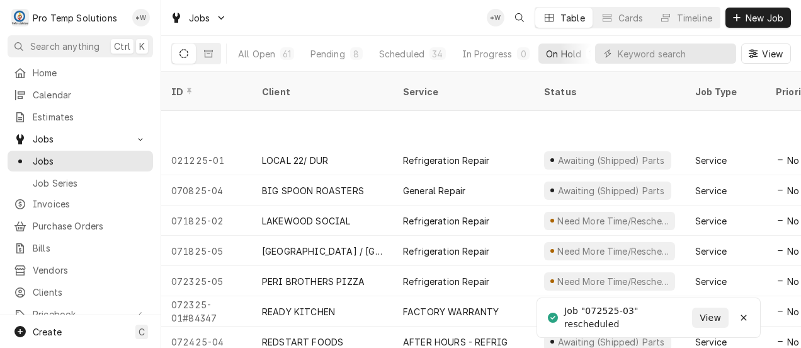
scroll to position [241, 0]
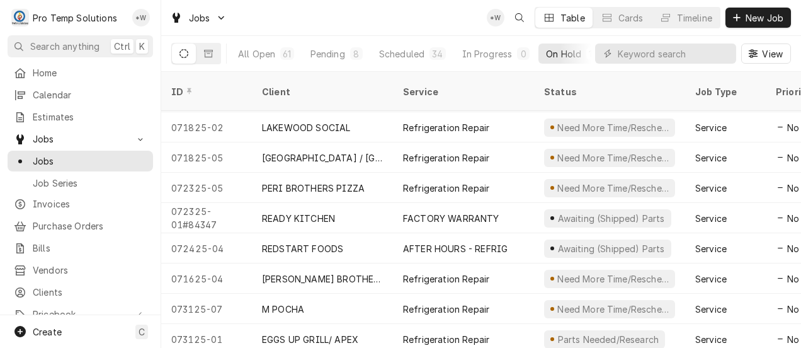
click at [465, 333] on div "Refrigeration Repair" at bounding box center [446, 339] width 86 height 13
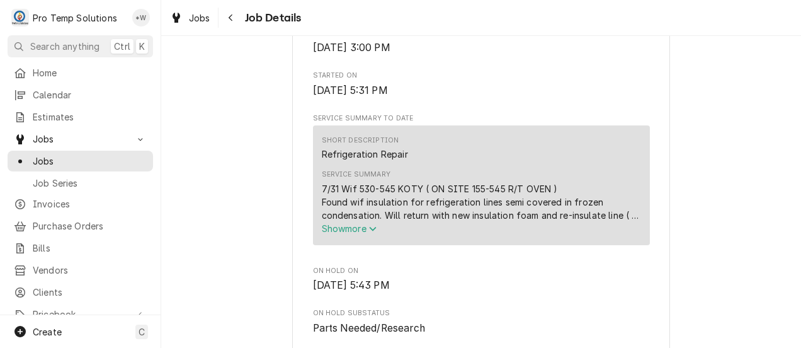
scroll to position [433, 0]
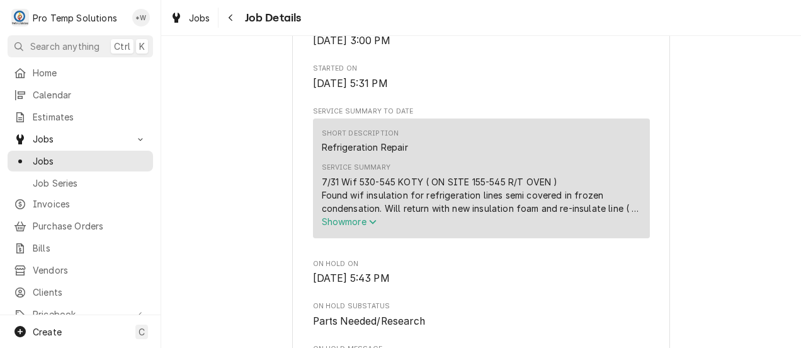
click at [365, 227] on span "Show more" at bounding box center [349, 221] width 55 height 11
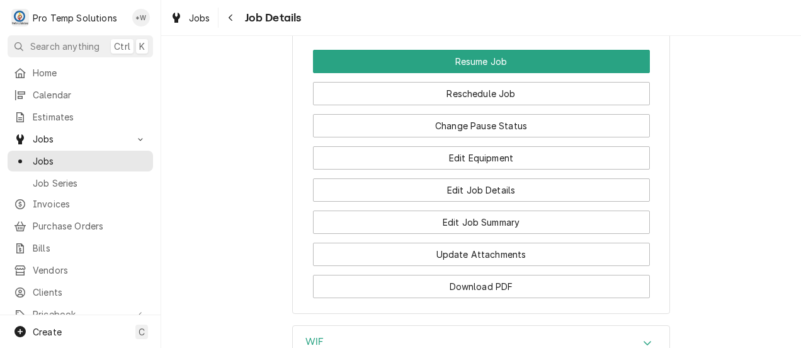
scroll to position [1139, 0]
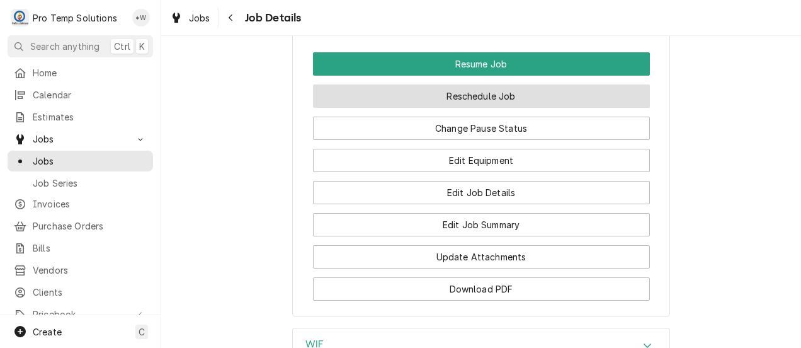
click at [493, 108] on button "Reschedule Job" at bounding box center [481, 95] width 337 height 23
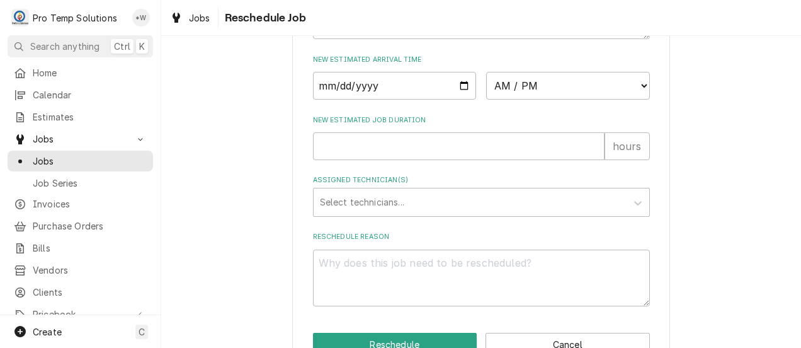
scroll to position [519, 0]
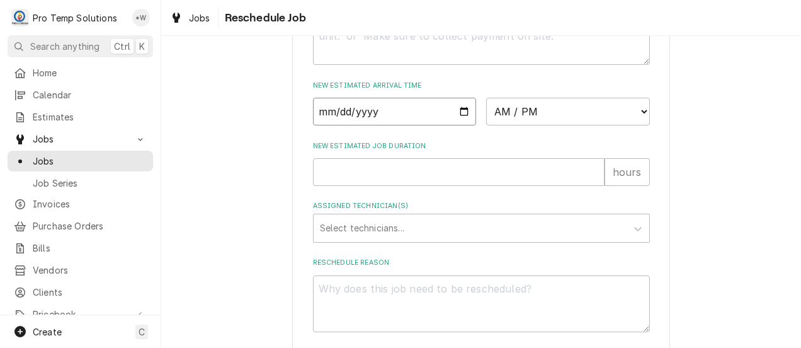
click at [455, 123] on input "Date" at bounding box center [395, 112] width 164 height 28
type input "2025-08-13"
type textarea "x"
click at [627, 125] on select "AM / PM 6:00 AM 6:15 AM 6:30 AM 6:45 AM 7:00 AM 7:15 AM 7:30 AM 7:45 AM 8:00 AM…" at bounding box center [568, 112] width 164 height 28
select select "14:30:00"
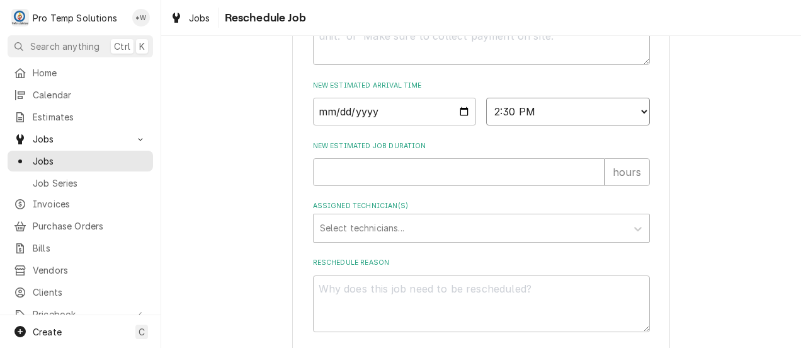
click at [486, 111] on select "AM / PM 6:00 AM 6:15 AM 6:30 AM 6:45 AM 7:00 AM 7:15 AM 7:30 AM 7:45 AM 8:00 AM…" at bounding box center [568, 112] width 164 height 28
type textarea "x"
click at [581, 186] on input "New Estimated Job Duration" at bounding box center [459, 172] width 292 height 28
type input "1"
click at [587, 184] on input "1" at bounding box center [459, 172] width 292 height 28
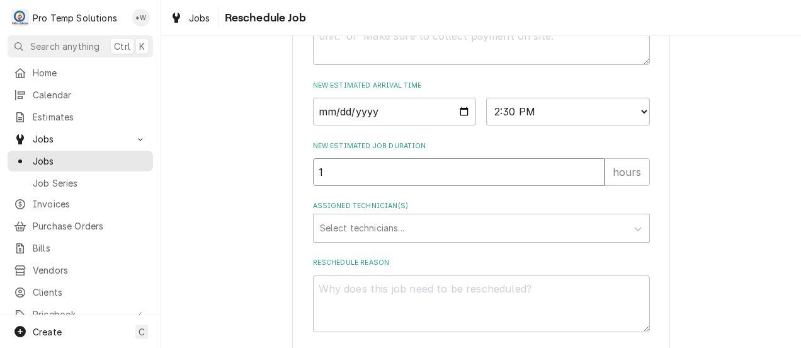
type textarea "x"
type input "2"
click at [586, 185] on input "2" at bounding box center [459, 172] width 292 height 28
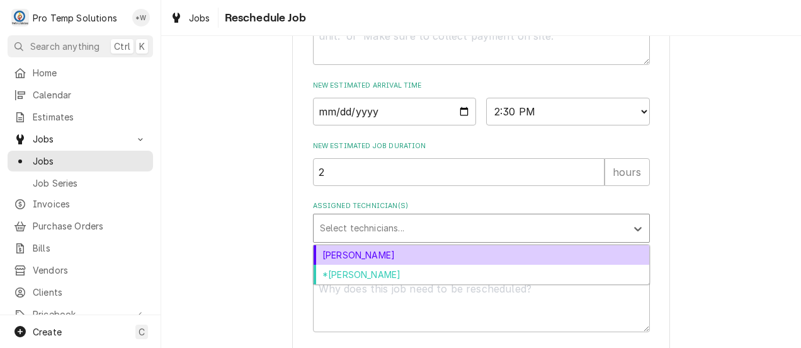
click at [560, 265] on div "[PERSON_NAME]" at bounding box center [482, 255] width 336 height 20
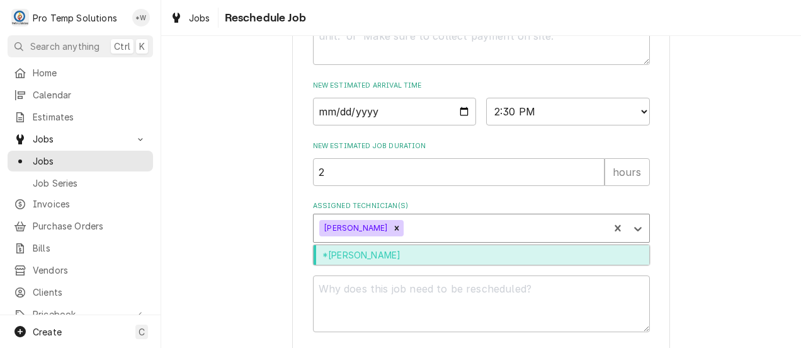
click at [558, 265] on div "*[PERSON_NAME]" at bounding box center [482, 255] width 336 height 20
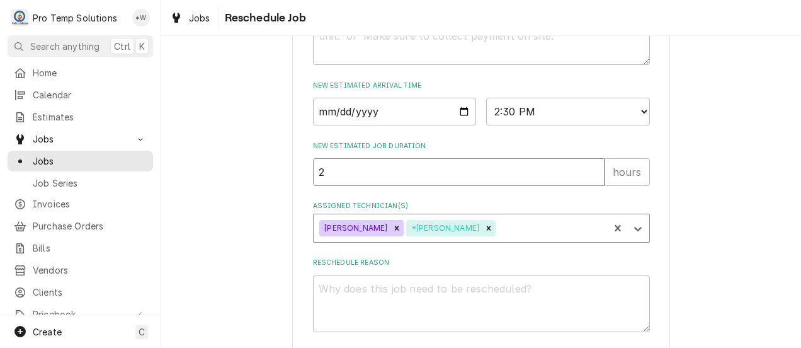
click at [582, 184] on input "2" at bounding box center [459, 172] width 292 height 28
type textarea "x"
type input "1"
type textarea "x"
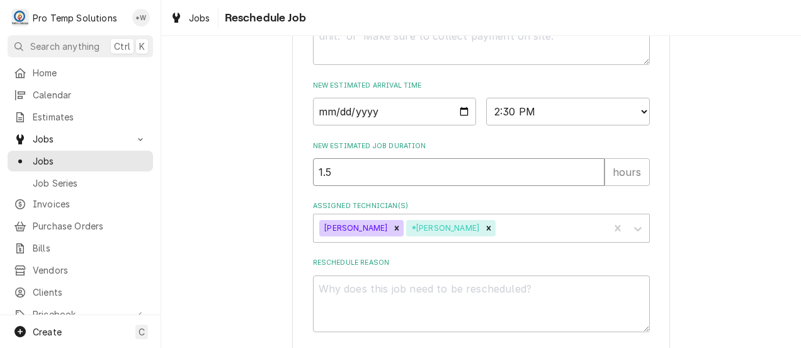
scroll to position [595, 0]
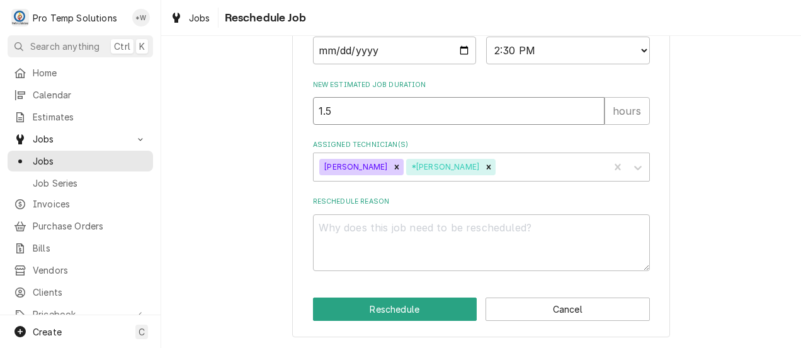
type input "1.5"
click at [590, 232] on textarea "Reschedule Reason" at bounding box center [481, 242] width 337 height 57
type textarea "x"
type textarea "."
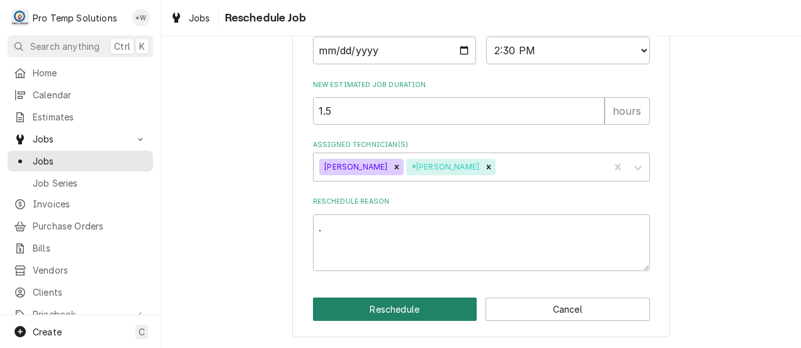
click at [431, 313] on button "Reschedule" at bounding box center [395, 308] width 164 height 23
type textarea "x"
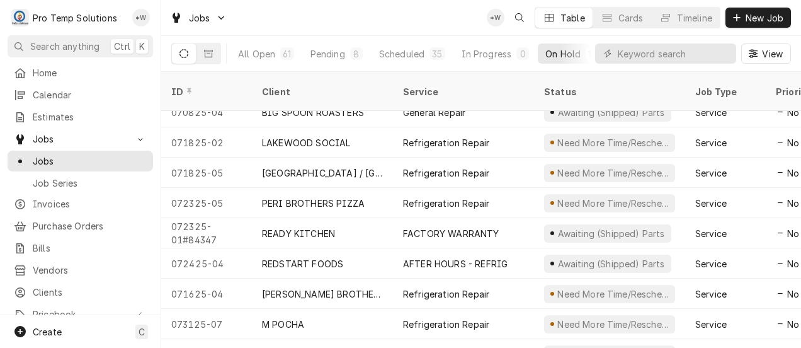
scroll to position [271, 0]
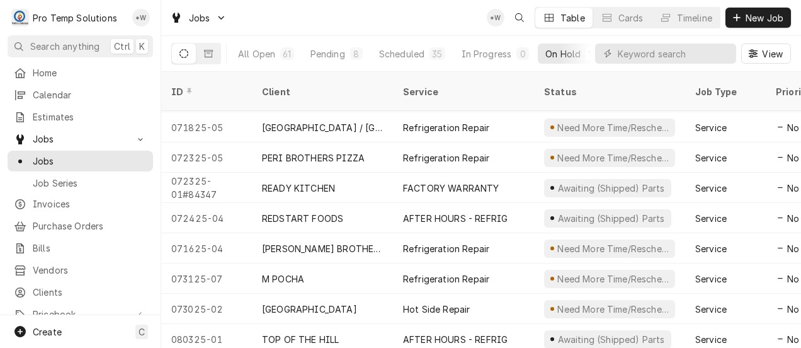
click at [504, 173] on div "FACTORY WARRANTY" at bounding box center [463, 188] width 141 height 30
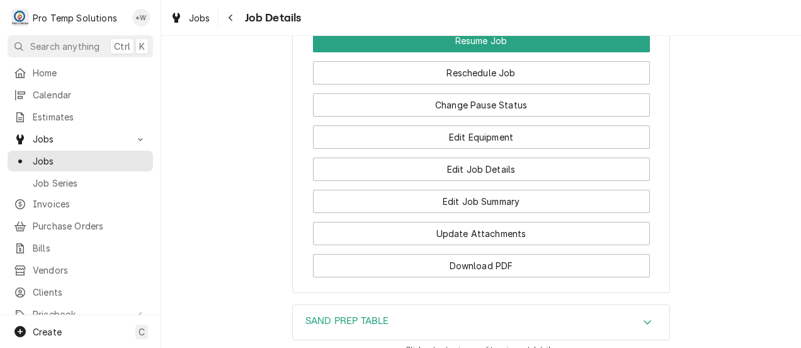
scroll to position [1313, 0]
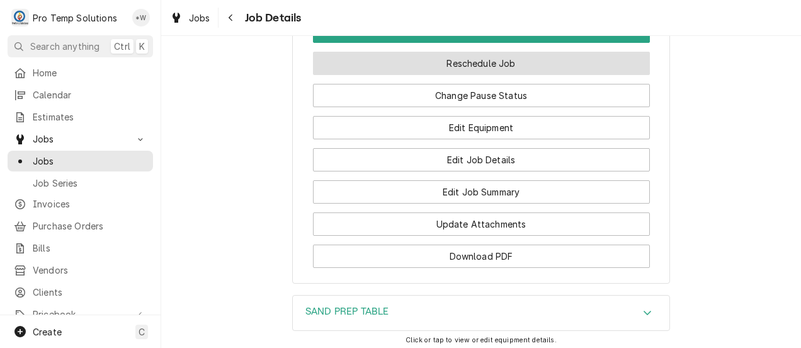
click at [531, 75] on button "Reschedule Job" at bounding box center [481, 63] width 337 height 23
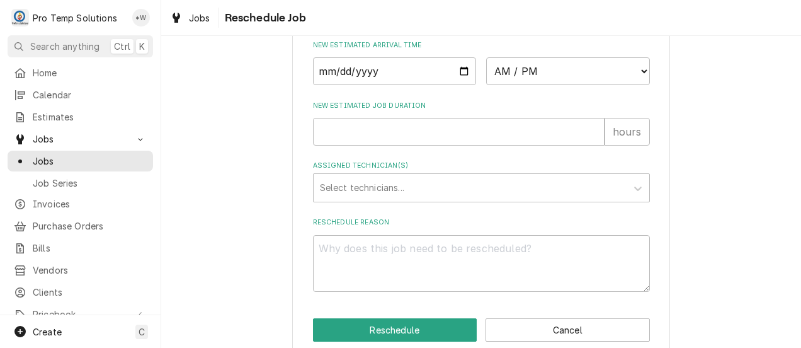
scroll to position [554, 0]
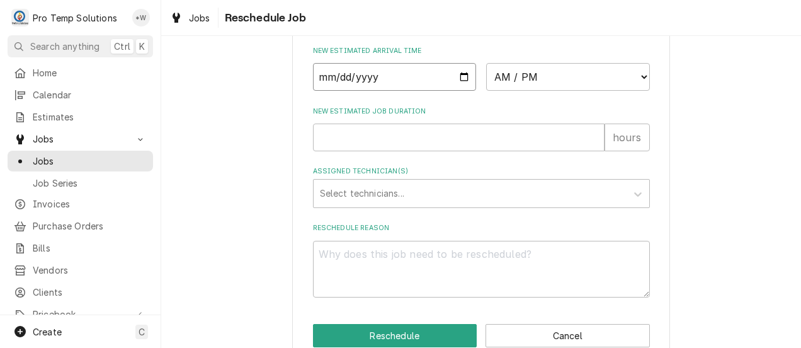
click at [453, 88] on input "Date" at bounding box center [395, 77] width 164 height 28
type input "[DATE]"
type textarea "x"
click at [631, 91] on select "AM / PM 6:00 AM 6:15 AM 6:30 AM 6:45 AM 7:00 AM 7:15 AM 7:30 AM 7:45 AM 8:00 AM…" at bounding box center [568, 77] width 164 height 28
select select "16:00:00"
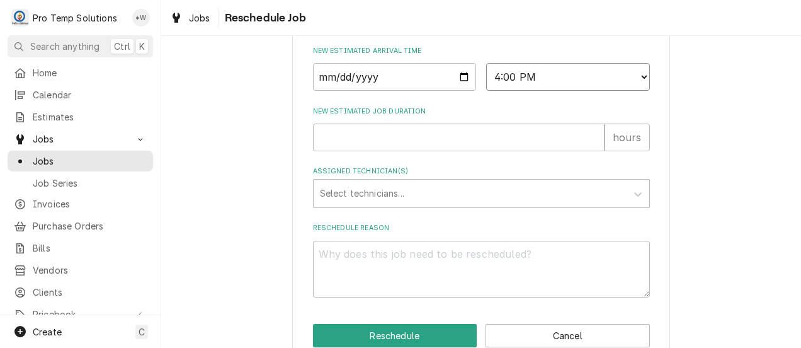
click at [486, 77] on select "AM / PM 6:00 AM 6:15 AM 6:30 AM 6:45 AM 7:00 AM 7:15 AM 7:30 AM 7:45 AM 8:00 AM…" at bounding box center [568, 77] width 164 height 28
type textarea "x"
click at [581, 151] on input "New Estimated Job Duration" at bounding box center [459, 137] width 292 height 28
type input "1"
click at [590, 150] on input "1" at bounding box center [459, 137] width 292 height 28
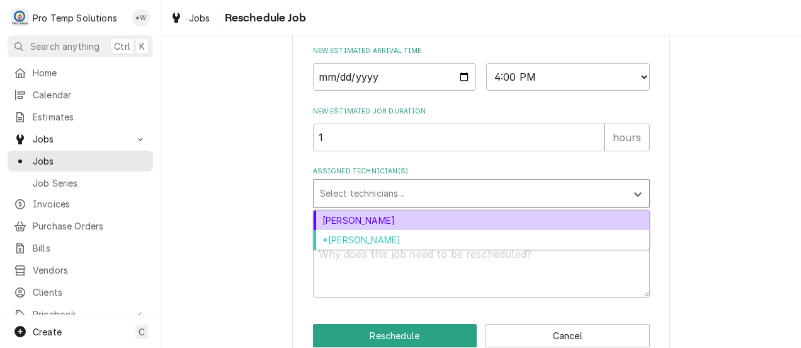
click at [559, 230] on div "[PERSON_NAME]" at bounding box center [482, 220] width 336 height 20
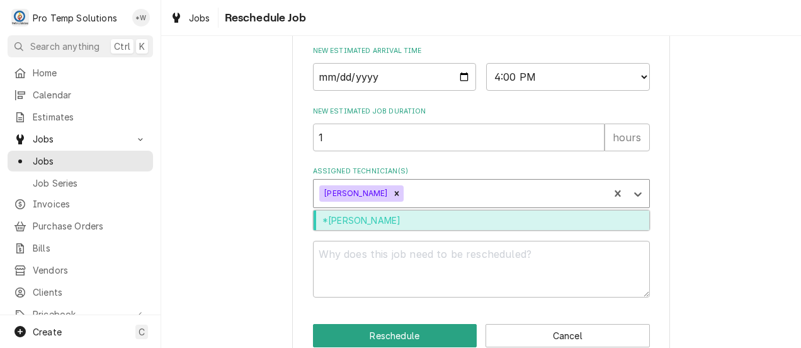
click at [553, 228] on div "*[PERSON_NAME]" at bounding box center [482, 220] width 336 height 20
type textarea "x"
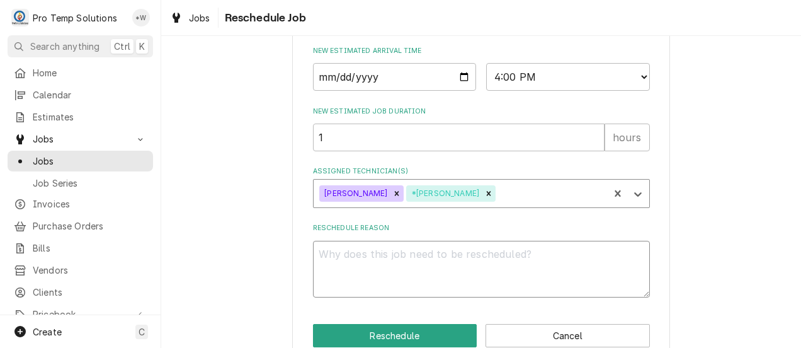
click at [556, 273] on textarea "Reschedule Reason" at bounding box center [481, 269] width 337 height 57
type textarea "."
type textarea "x"
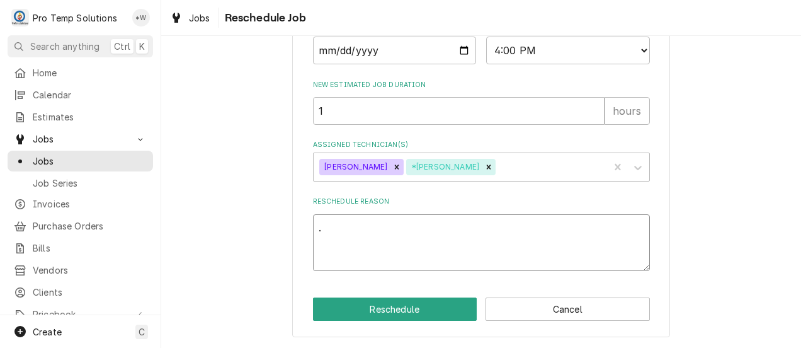
type textarea "."
click at [413, 309] on button "Reschedule" at bounding box center [395, 308] width 164 height 23
type textarea "x"
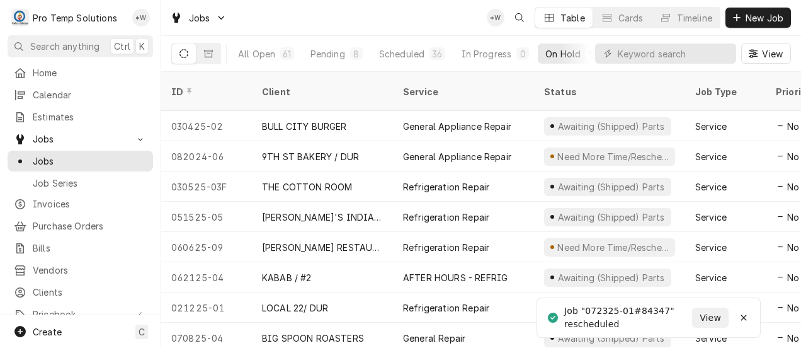
scroll to position [89, 0]
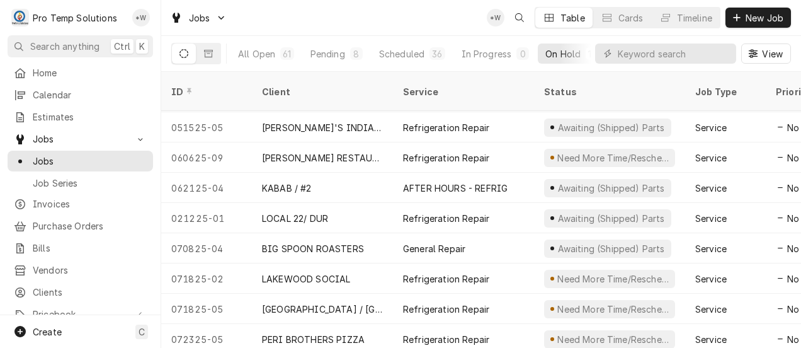
click at [465, 333] on div "Refrigeration Repair" at bounding box center [446, 339] width 86 height 13
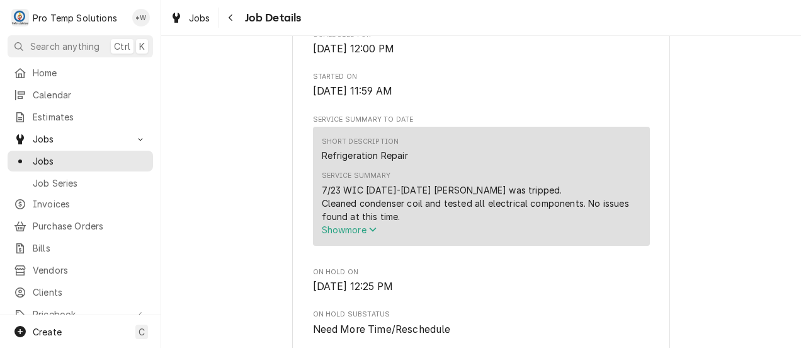
scroll to position [368, 0]
click at [365, 235] on span "Show more" at bounding box center [349, 229] width 55 height 11
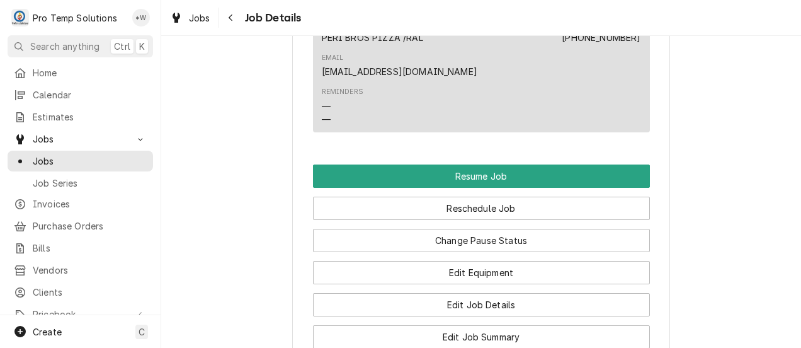
scroll to position [993, 0]
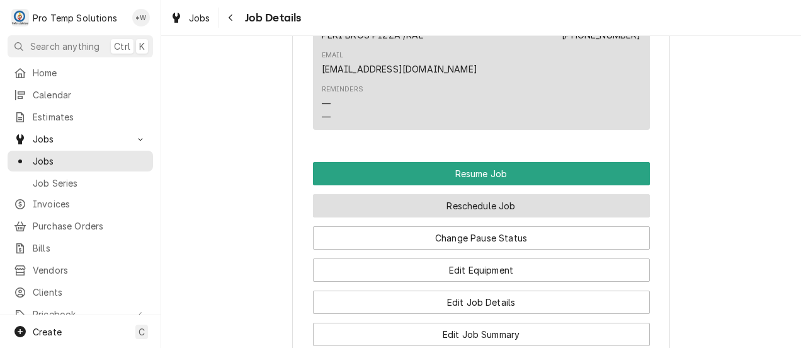
click at [502, 204] on button "Reschedule Job" at bounding box center [481, 205] width 337 height 23
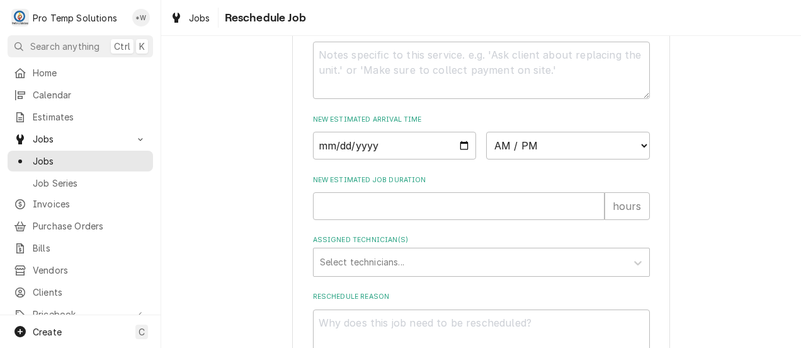
scroll to position [502, 0]
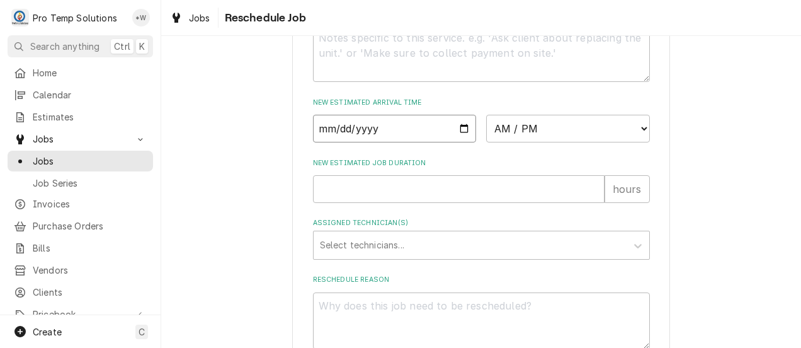
click at [452, 142] on input "Date" at bounding box center [395, 129] width 164 height 28
click at [457, 141] on input "Date" at bounding box center [395, 129] width 164 height 28
type textarea "x"
type input "2025-08-11"
click at [626, 140] on select "AM / PM 6:00 AM 6:15 AM 6:30 AM 6:45 AM 7:00 AM 7:15 AM 7:30 AM 7:45 AM 8:00 AM…" at bounding box center [568, 129] width 164 height 28
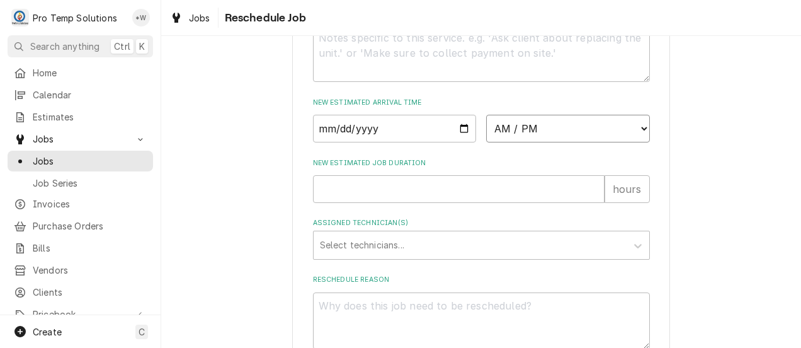
select select "12:00:00"
click at [486, 128] on select "AM / PM 6:00 AM 6:15 AM 6:30 AM 6:45 AM 7:00 AM 7:15 AM 7:30 AM 7:45 AM 8:00 AM…" at bounding box center [568, 129] width 164 height 28
type textarea "x"
click at [577, 203] on input "New Estimated Job Duration" at bounding box center [459, 189] width 292 height 28
type input "0"
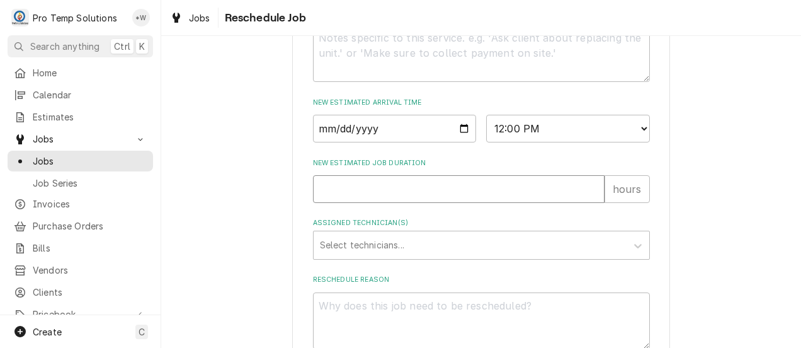
click at [589, 203] on input "0" at bounding box center [459, 189] width 292 height 28
type textarea "x"
type input "1"
click at [587, 201] on input "1" at bounding box center [459, 189] width 292 height 28
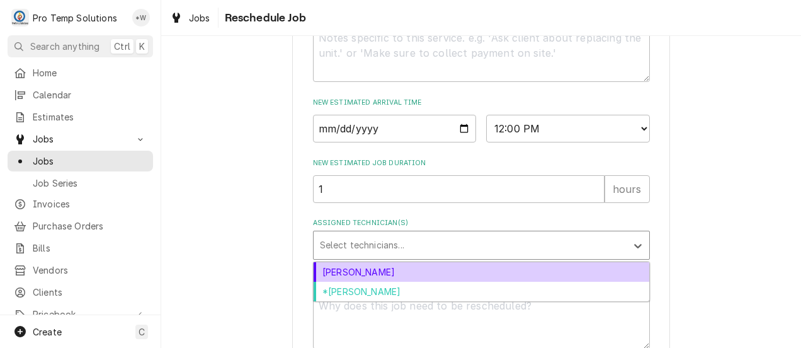
click at [508, 301] on div "*[PERSON_NAME]" at bounding box center [482, 292] width 336 height 20
type textarea "x"
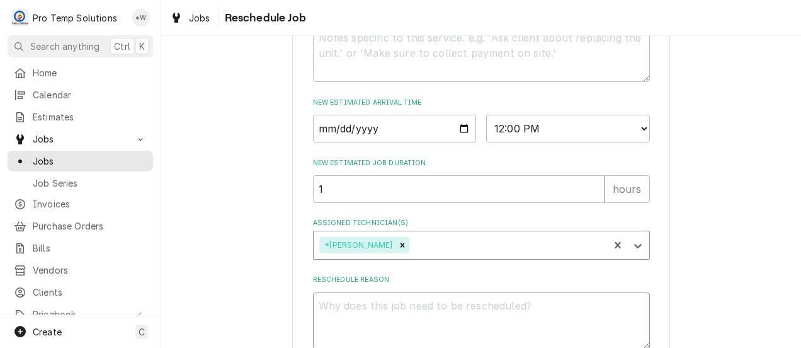
click at [519, 319] on textarea "Reschedule Reason" at bounding box center [481, 320] width 337 height 57
type textarea "."
type textarea "x"
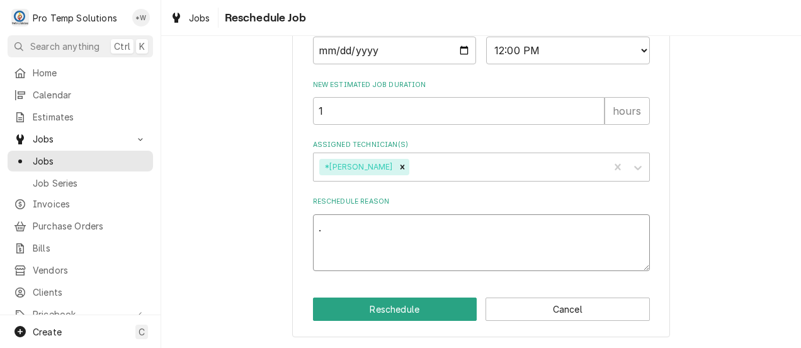
type textarea "."
click at [430, 308] on button "Reschedule" at bounding box center [395, 308] width 164 height 23
type textarea "x"
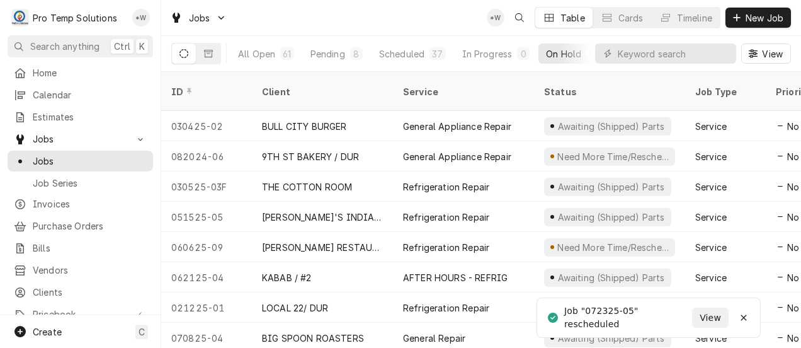
scroll to position [89, 0]
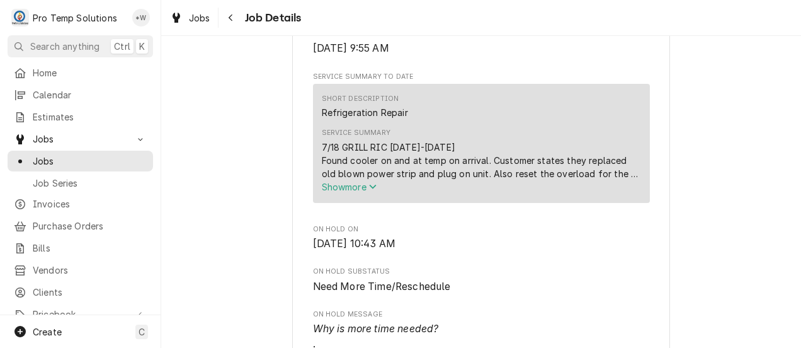
scroll to position [412, 0]
click at [362, 191] on span "Show more" at bounding box center [349, 185] width 55 height 11
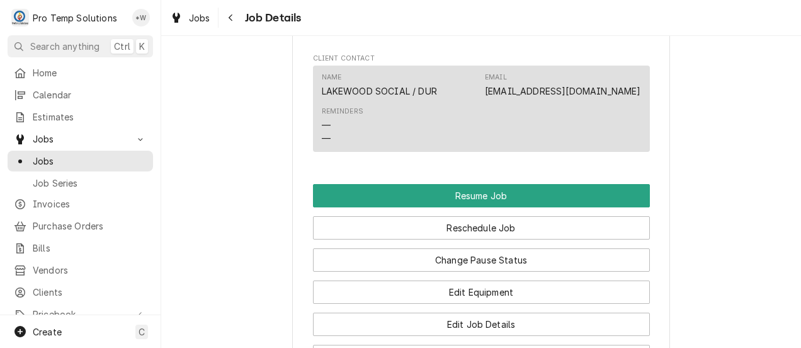
scroll to position [986, 0]
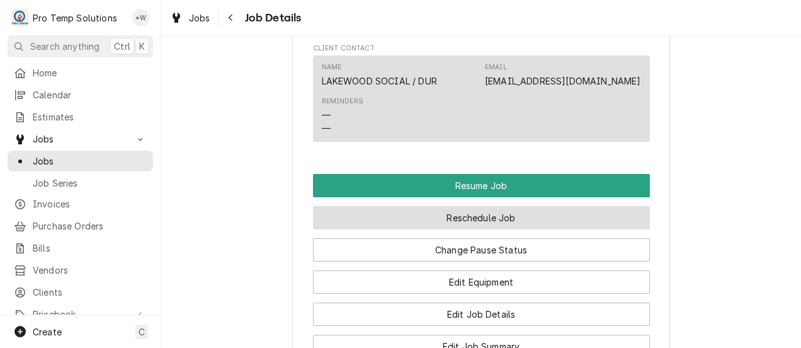
click at [488, 229] on button "Reschedule Job" at bounding box center [481, 217] width 337 height 23
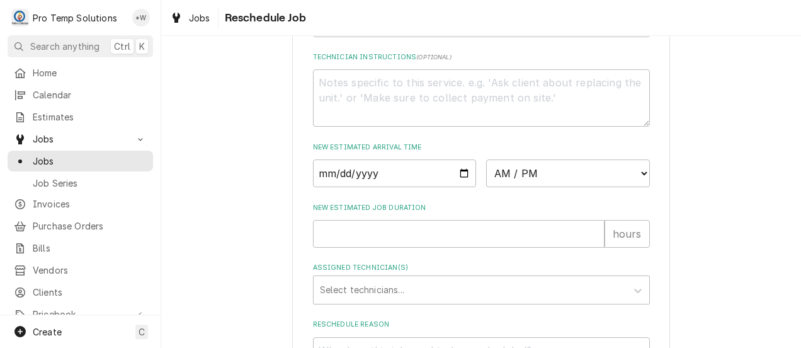
scroll to position [490, 0]
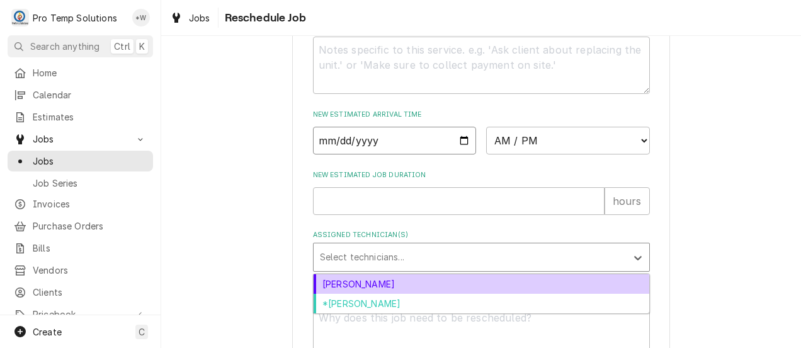
click at [459, 154] on input "Date" at bounding box center [395, 141] width 164 height 28
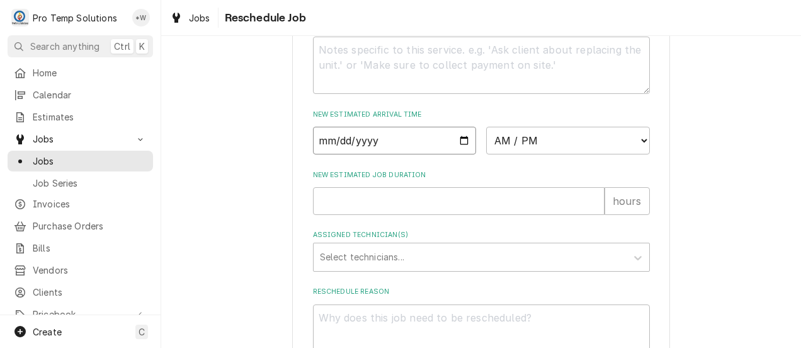
click at [457, 154] on input "Date" at bounding box center [395, 141] width 164 height 28
type input "2025-08-14"
type textarea "x"
click at [635, 154] on select "AM / PM 6:00 AM 6:15 AM 6:30 AM 6:45 AM 7:00 AM 7:15 AM 7:30 AM 7:45 AM 8:00 AM…" at bounding box center [568, 141] width 164 height 28
select select "10:00:00"
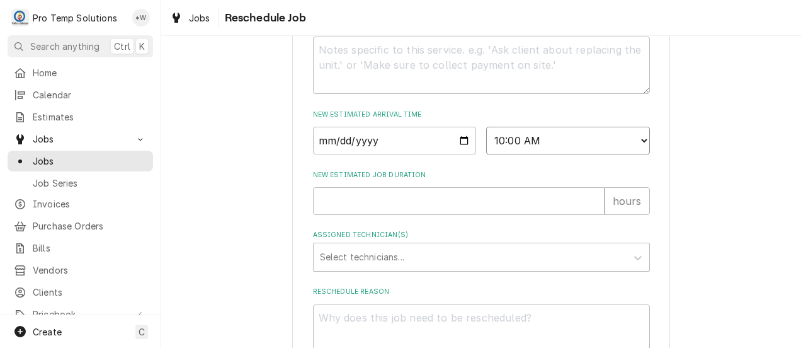
click at [486, 140] on select "AM / PM 6:00 AM 6:15 AM 6:30 AM 6:45 AM 7:00 AM 7:15 AM 7:30 AM 7:45 AM 8:00 AM…" at bounding box center [568, 141] width 164 height 28
type textarea "x"
click at [571, 215] on input "New Estimated Job Duration" at bounding box center [459, 201] width 292 height 28
type input "1"
click at [586, 214] on input "1" at bounding box center [459, 201] width 292 height 28
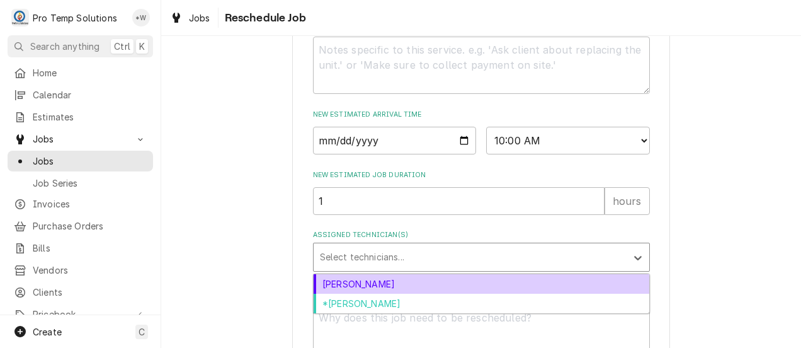
click at [533, 294] on div "[PERSON_NAME]" at bounding box center [482, 284] width 336 height 20
type textarea "x"
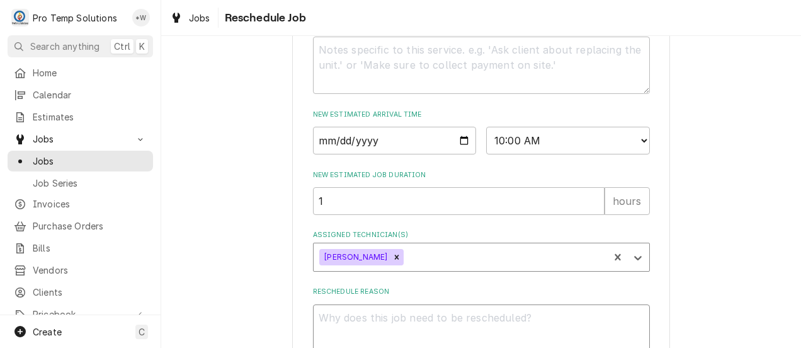
click at [527, 332] on textarea "Reschedule Reason" at bounding box center [481, 332] width 337 height 57
type textarea "."
type textarea "x"
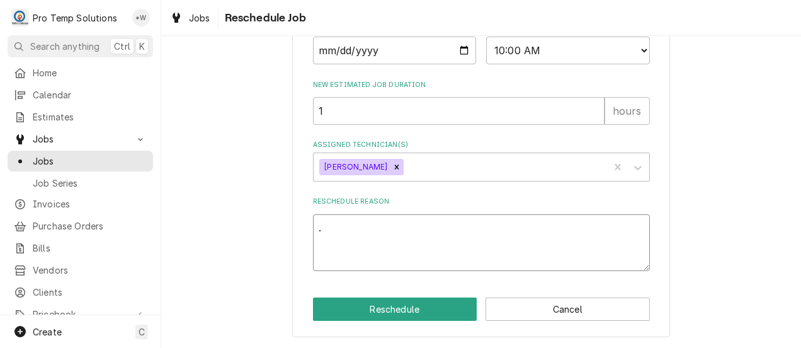
type textarea "."
click at [429, 312] on button "Reschedule" at bounding box center [395, 308] width 164 height 23
type textarea "x"
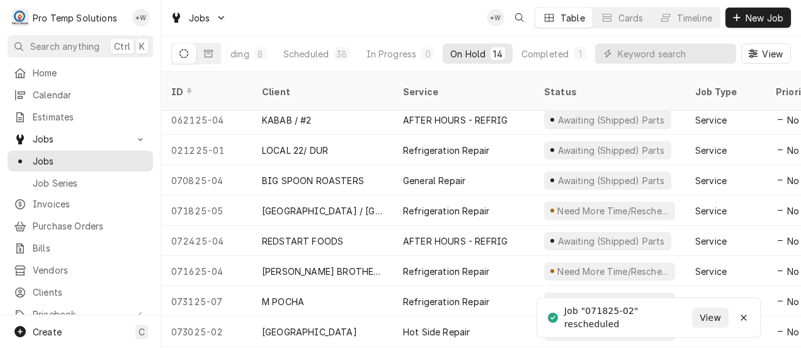
scroll to position [180, 0]
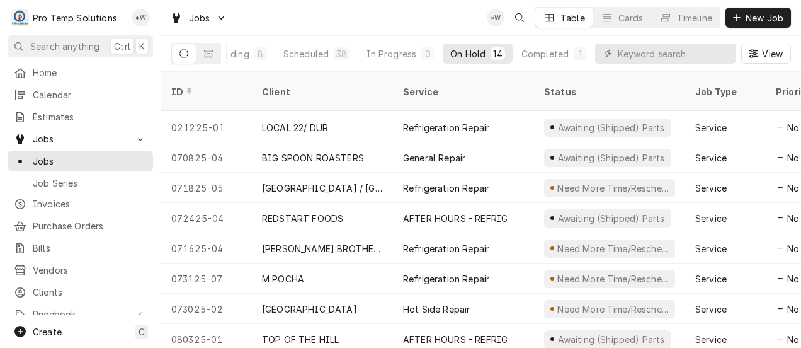
click at [482, 272] on div "Refrigeration Repair" at bounding box center [446, 278] width 86 height 13
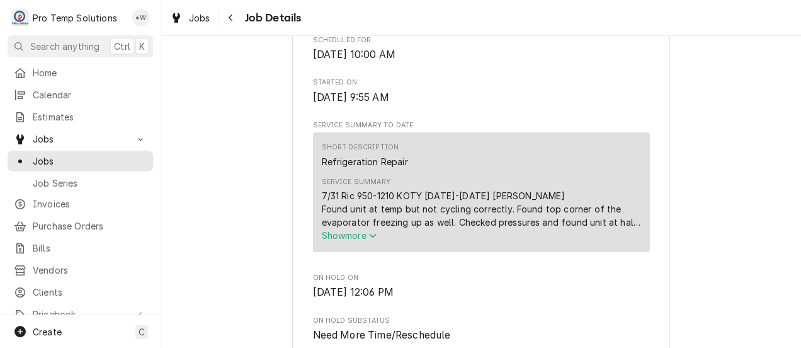
scroll to position [353, 0]
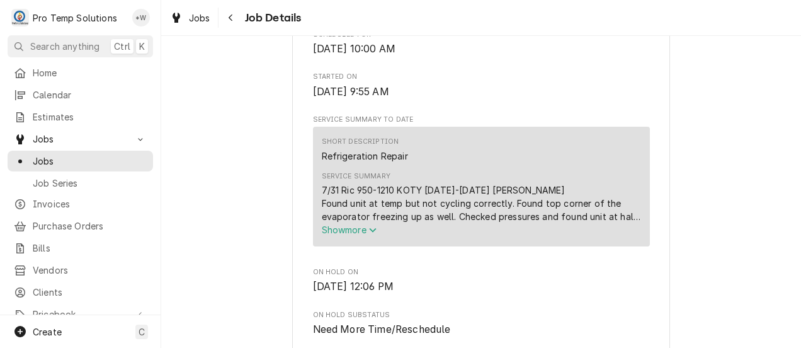
click at [365, 235] on span "Show more" at bounding box center [349, 229] width 55 height 11
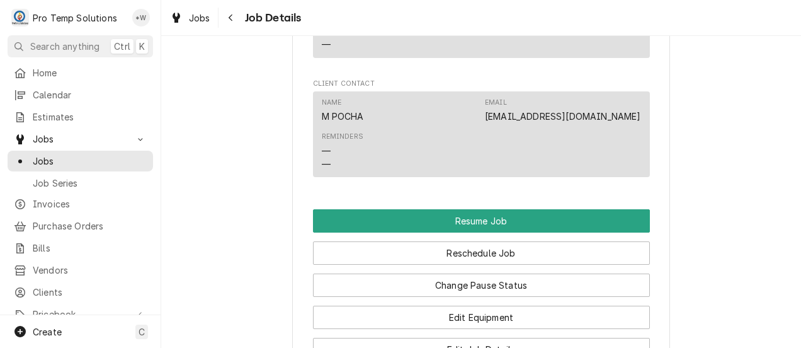
scroll to position [1156, 0]
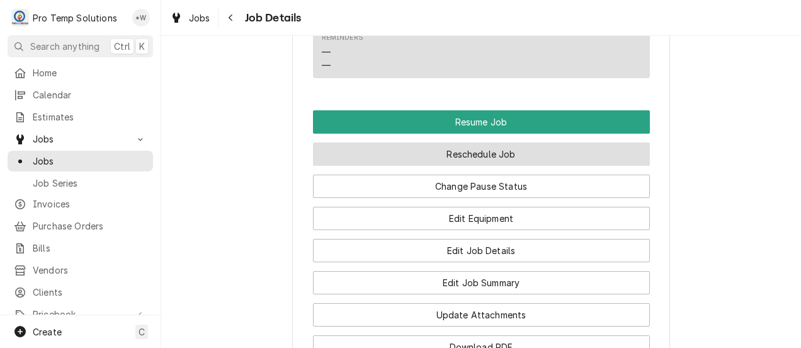
click at [494, 166] on button "Reschedule Job" at bounding box center [481, 153] width 337 height 23
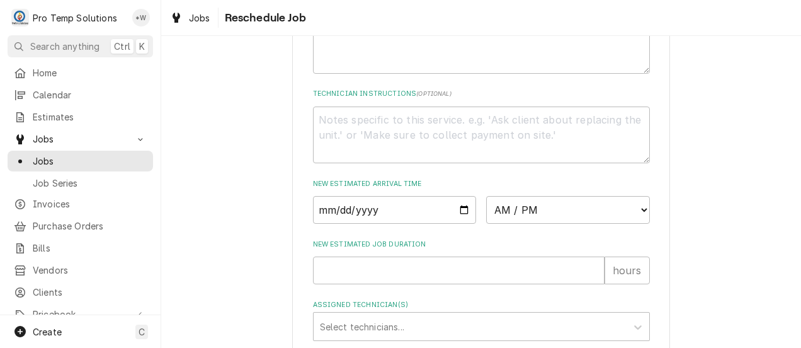
scroll to position [406, 0]
click at [457, 224] on input "Date" at bounding box center [395, 210] width 164 height 28
type textarea "x"
type input "[DATE]"
click at [630, 224] on select "AM / PM 6:00 AM 6:15 AM 6:30 AM 6:45 AM 7:00 AM 7:15 AM 7:30 AM 7:45 AM 8:00 AM…" at bounding box center [568, 210] width 164 height 28
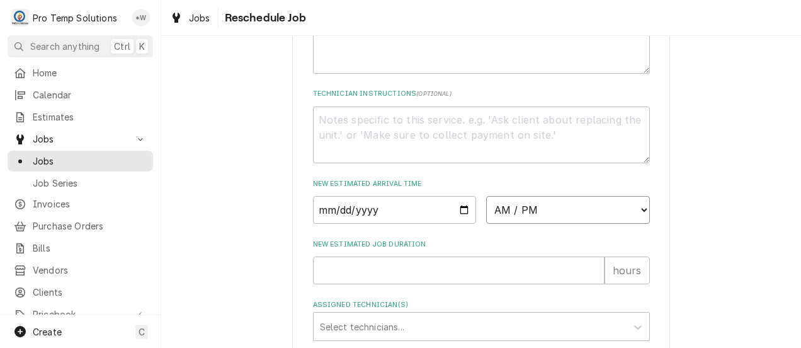
select select "11:30:00"
click at [486, 224] on select "AM / PM 6:00 AM 6:15 AM 6:30 AM 6:45 AM 7:00 AM 7:15 AM 7:30 AM 7:45 AM 8:00 AM…" at bounding box center [568, 210] width 164 height 28
type textarea "x"
click at [532, 284] on input "New Estimated Job Duration" at bounding box center [459, 270] width 292 height 28
type input "1"
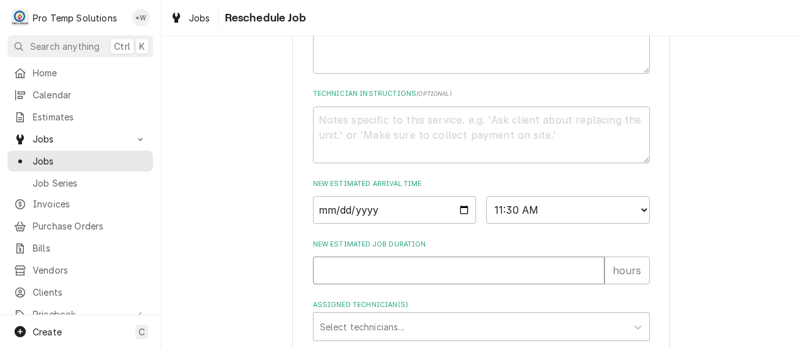
click at [586, 284] on input "1" at bounding box center [459, 270] width 292 height 28
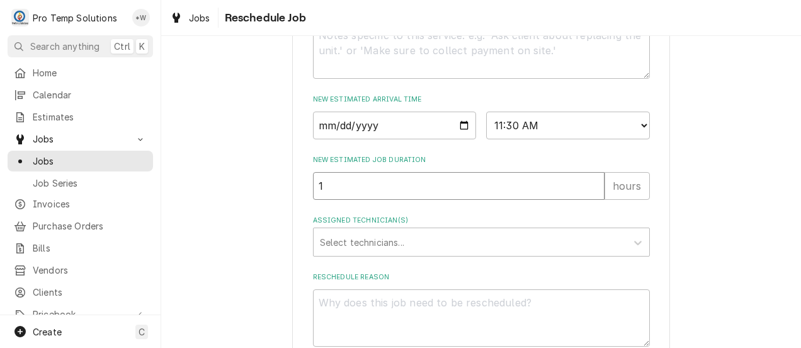
scroll to position [519, 0]
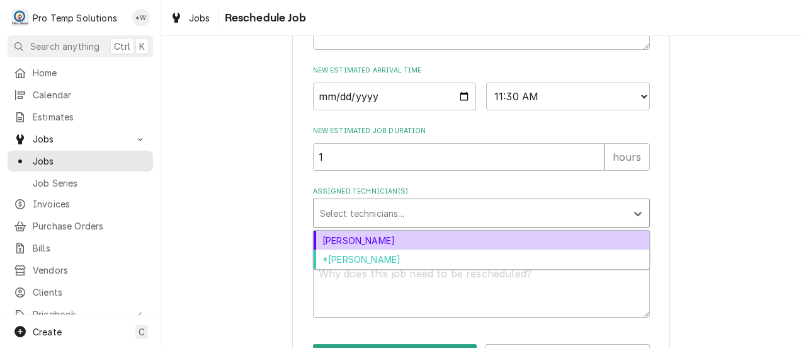
click at [548, 250] on div "[PERSON_NAME]" at bounding box center [482, 241] width 336 height 20
type textarea "x"
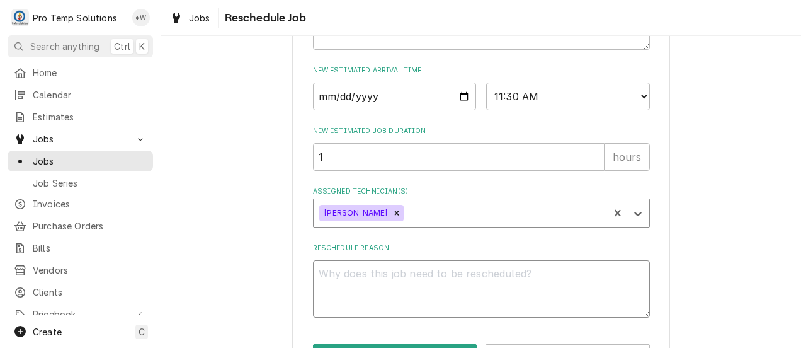
click at [542, 306] on textarea "Reschedule Reason" at bounding box center [481, 288] width 337 height 57
type textarea "."
type textarea "x"
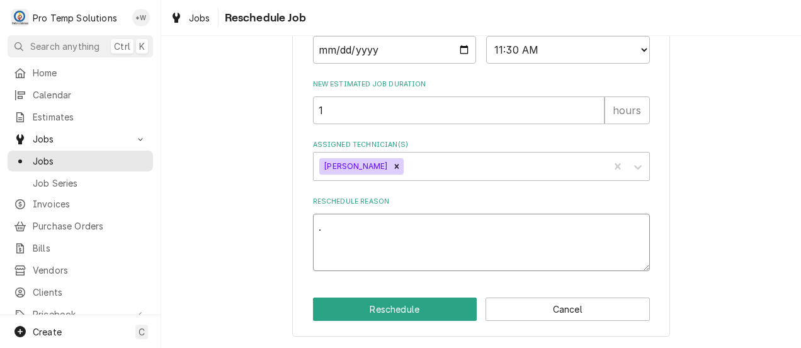
type textarea "."
click at [428, 309] on button "Reschedule" at bounding box center [395, 308] width 164 height 23
type textarea "x"
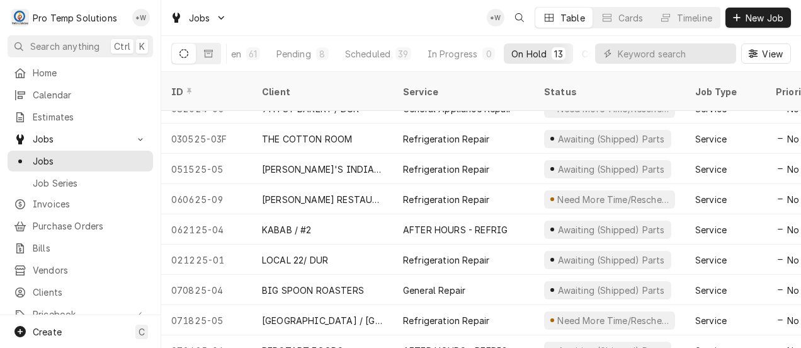
scroll to position [47, 0]
click at [495, 224] on div "AFTER HOURS - REFRIG" at bounding box center [455, 230] width 105 height 13
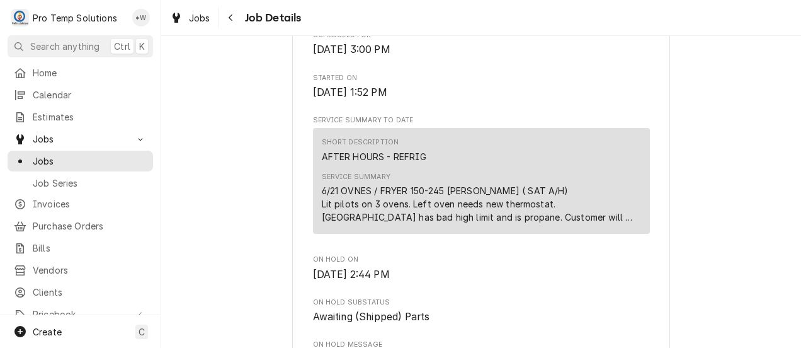
scroll to position [412, 0]
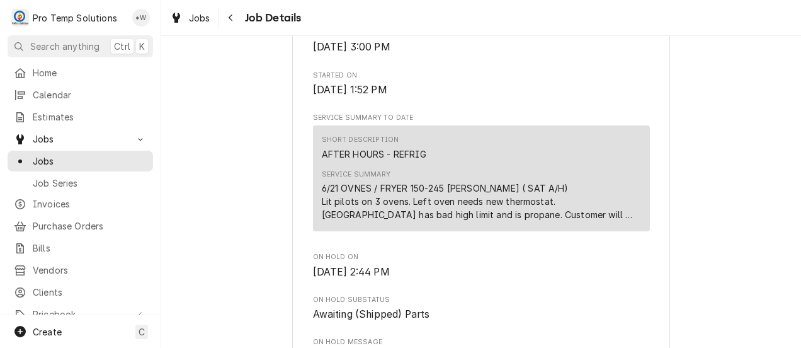
click at [231, 18] on icon "Navigate back" at bounding box center [231, 17] width 6 height 9
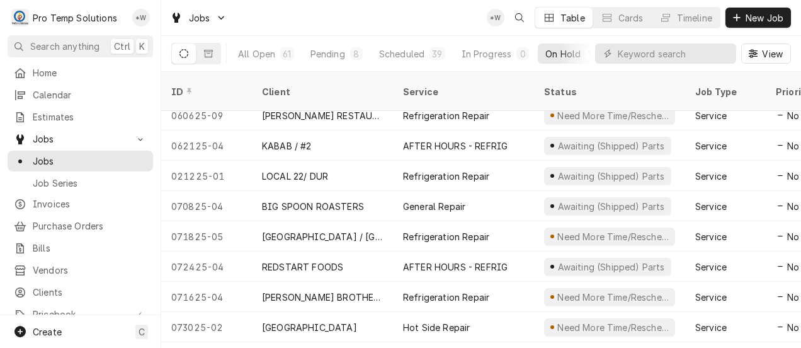
scroll to position [150, 0]
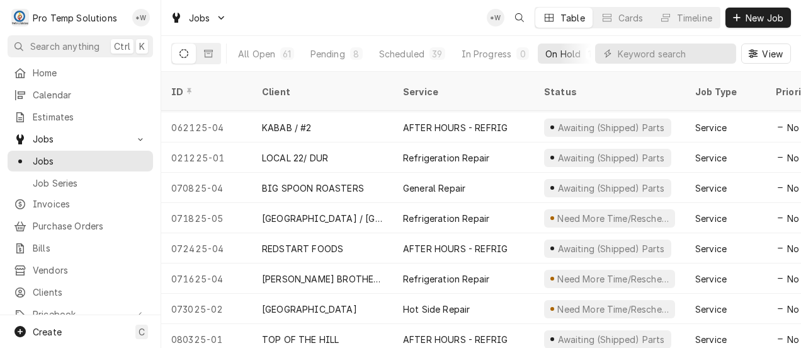
click at [487, 173] on div "General Repair" at bounding box center [463, 188] width 141 height 30
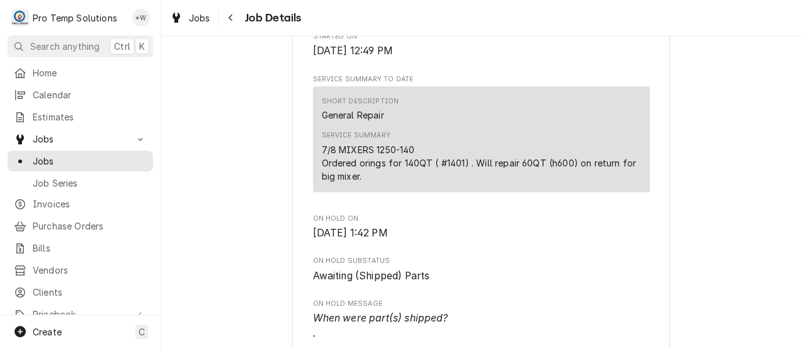
scroll to position [407, 0]
click at [231, 13] on icon "Navigate back" at bounding box center [231, 17] width 6 height 9
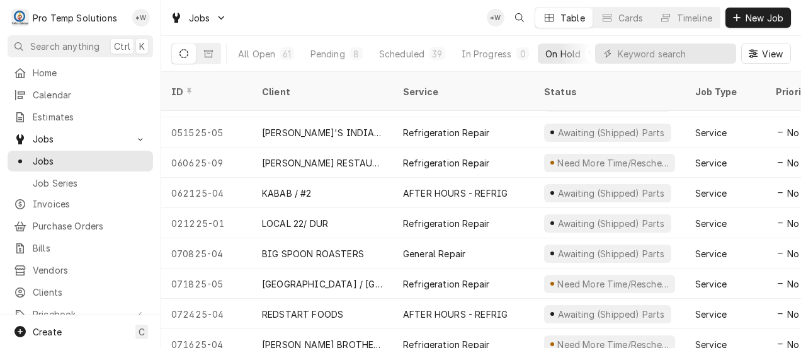
scroll to position [150, 0]
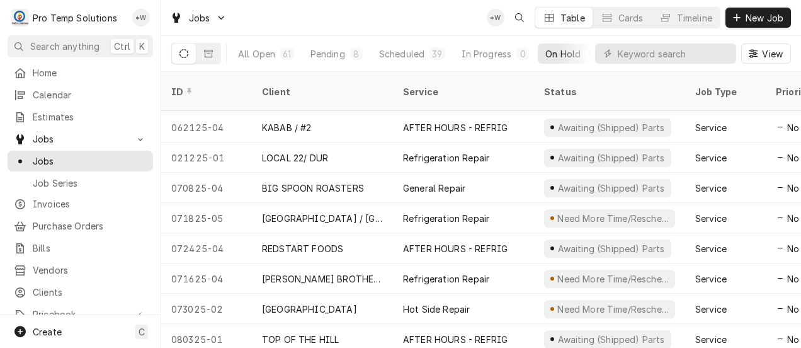
click at [479, 212] on div "Refrigeration Repair" at bounding box center [446, 218] width 86 height 13
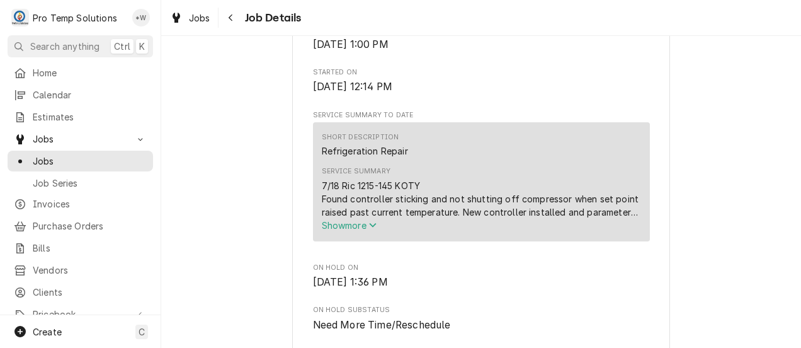
scroll to position [380, 0]
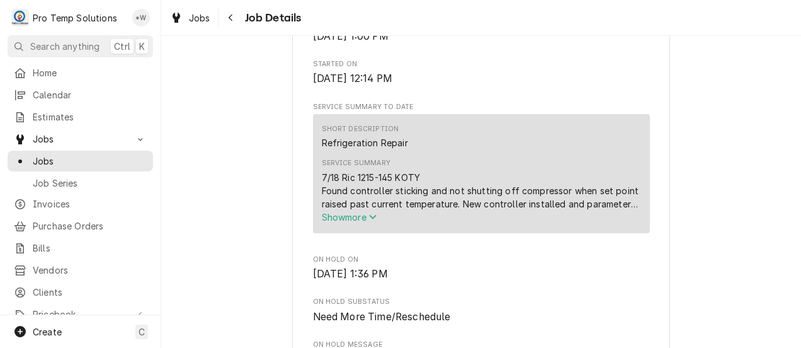
click at [362, 222] on span "Show more" at bounding box center [349, 217] width 55 height 11
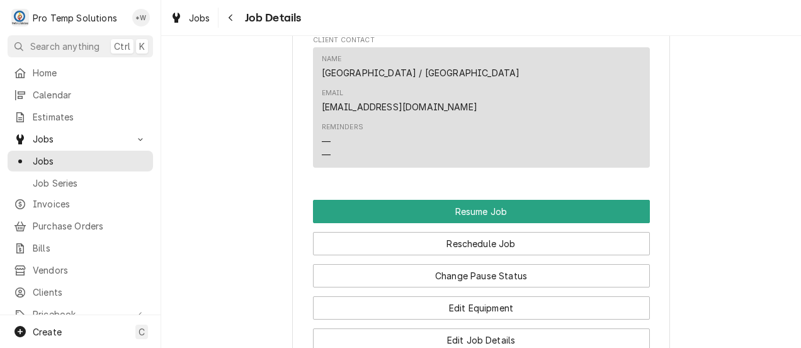
scroll to position [1010, 0]
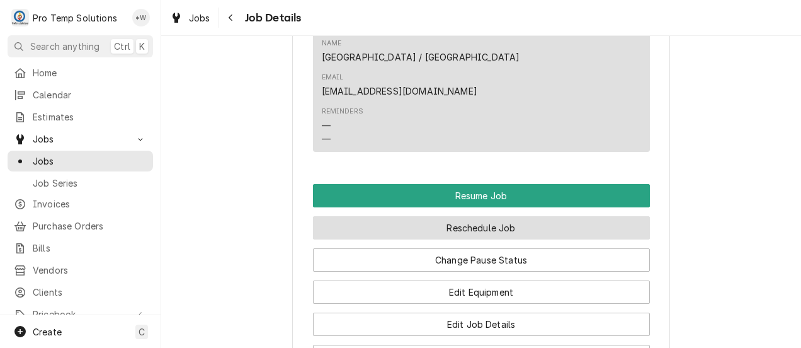
click at [496, 216] on button "Reschedule Job" at bounding box center [481, 227] width 337 height 23
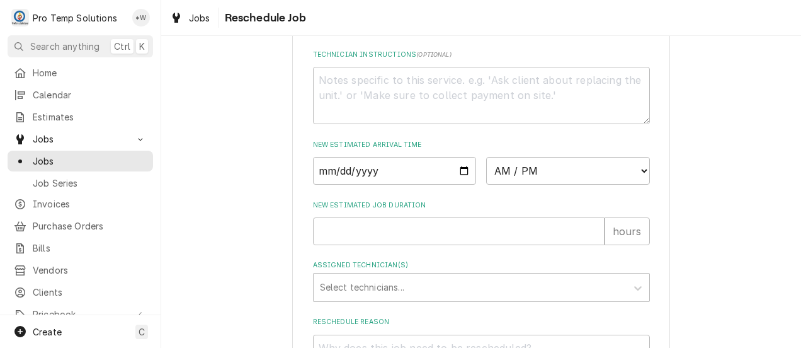
scroll to position [461, 0]
click at [459, 183] on input "Date" at bounding box center [395, 170] width 164 height 28
type textarea "x"
type input "[DATE]"
click at [631, 181] on select "AM / PM 6:00 AM 6:15 AM 6:30 AM 6:45 AM 7:00 AM 7:15 AM 7:30 AM 7:45 AM 8:00 AM…" at bounding box center [568, 170] width 164 height 28
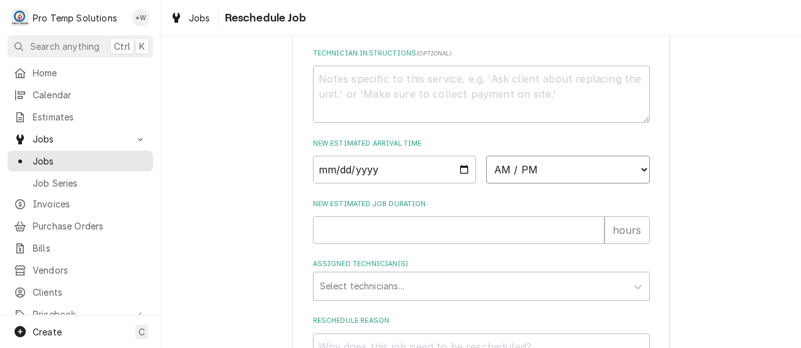
select select "13:00:00"
click at [486, 169] on select "AM / PM 6:00 AM 6:15 AM 6:30 AM 6:45 AM 7:00 AM 7:15 AM 7:30 AM 7:45 AM 8:00 AM…" at bounding box center [568, 170] width 164 height 28
type textarea "x"
click at [573, 244] on input "New Estimated Job Duration" at bounding box center [459, 230] width 292 height 28
type input "1"
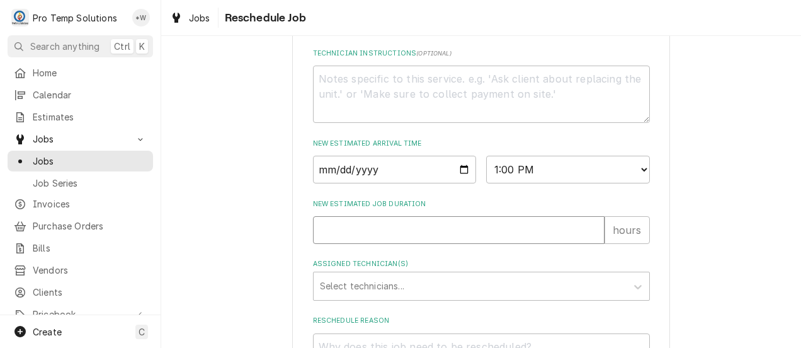
click at [590, 241] on input "1" at bounding box center [459, 230] width 292 height 28
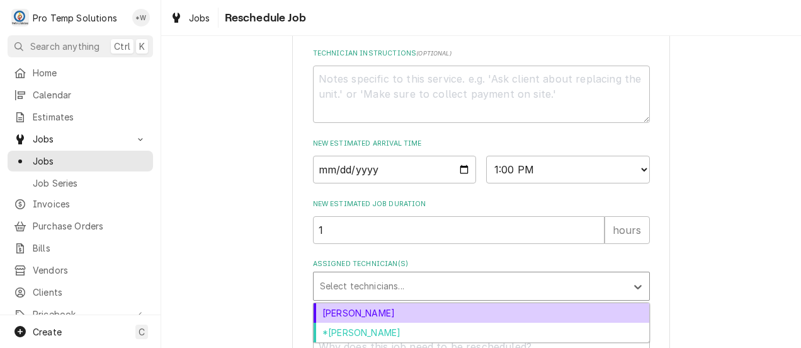
click at [561, 322] on div "Dakota Williams" at bounding box center [482, 313] width 336 height 20
type textarea "x"
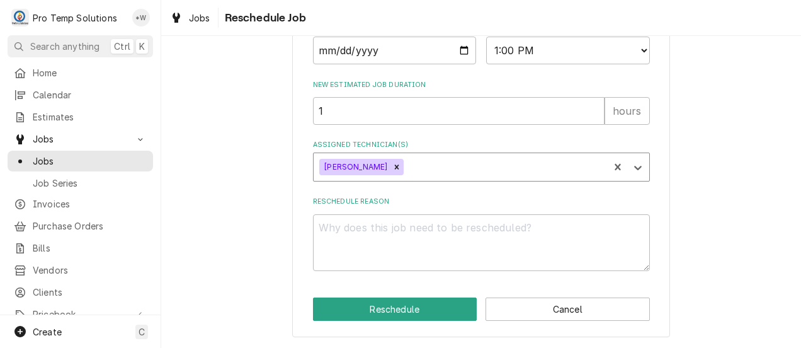
scroll to position [595, 0]
click at [573, 234] on textarea "Reschedule Reason" at bounding box center [481, 242] width 337 height 57
type textarea "."
type textarea "x"
type textarea "."
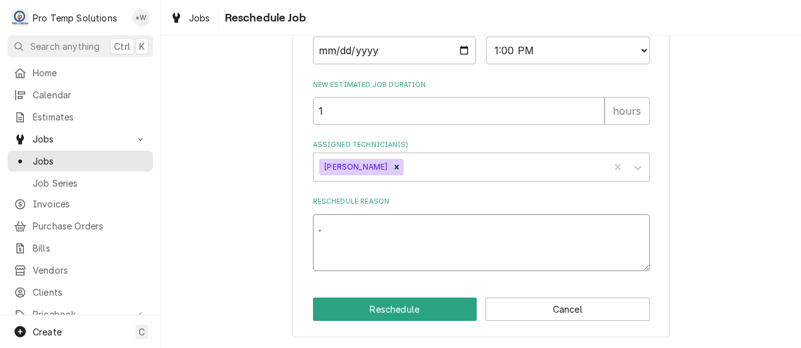
click at [420, 311] on button "Reschedule" at bounding box center [395, 308] width 164 height 23
type textarea "x"
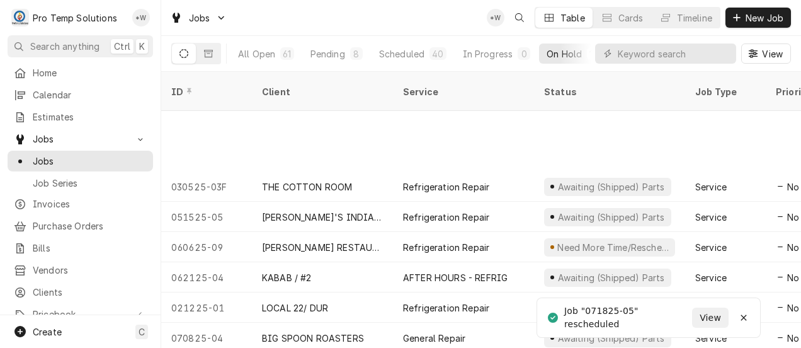
scroll to position [120, 0]
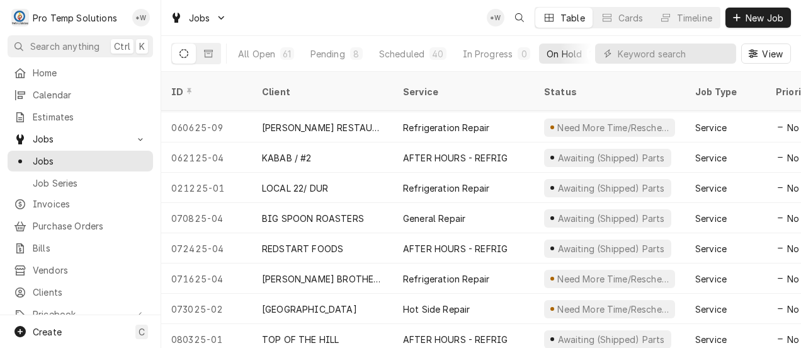
click at [460, 272] on div "Refrigeration Repair" at bounding box center [446, 278] width 86 height 13
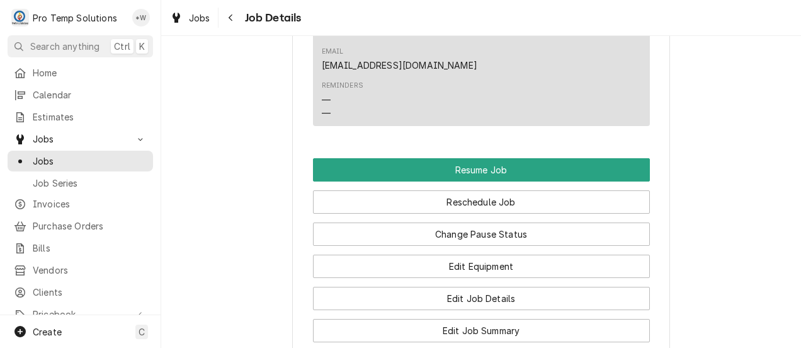
scroll to position [1277, 0]
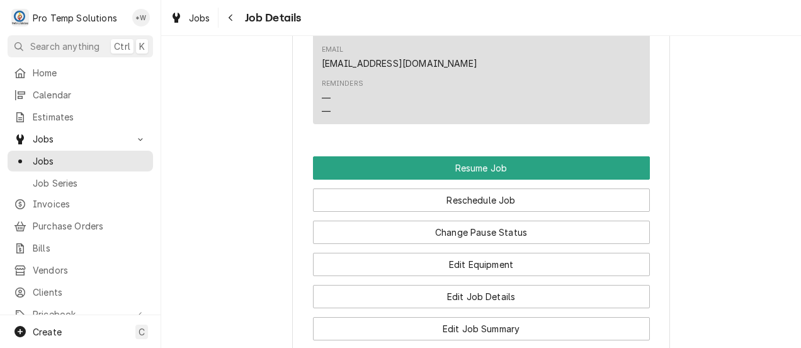
click at [522, 308] on div "Edit Job Summary" at bounding box center [481, 324] width 337 height 32
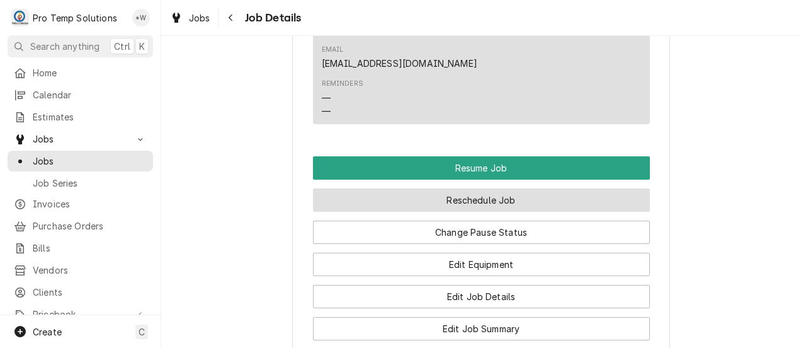
click at [493, 188] on button "Reschedule Job" at bounding box center [481, 199] width 337 height 23
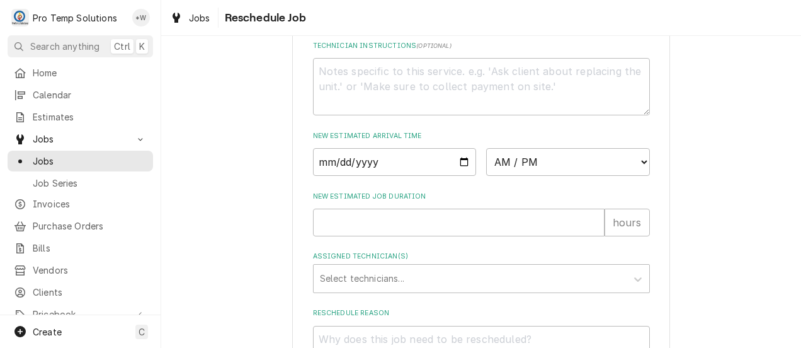
scroll to position [474, 0]
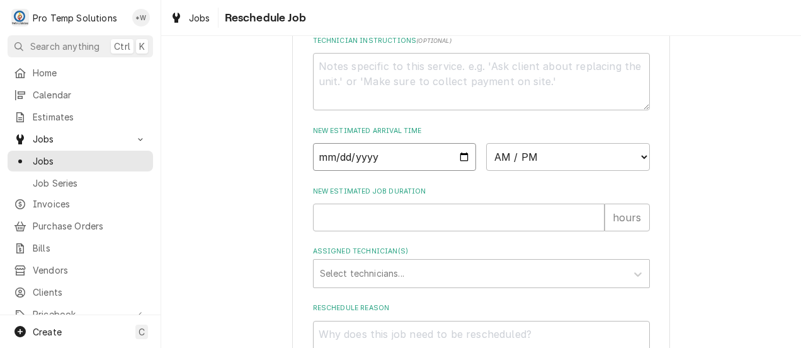
click at [457, 171] on input "Date" at bounding box center [395, 157] width 164 height 28
type input "2025-08-14"
type textarea "x"
click at [629, 171] on select "AM / PM 6:00 AM 6:15 AM 6:30 AM 6:45 AM 7:00 AM 7:15 AM 7:30 AM 7:45 AM 8:00 AM…" at bounding box center [568, 157] width 164 height 28
select select "08:30:00"
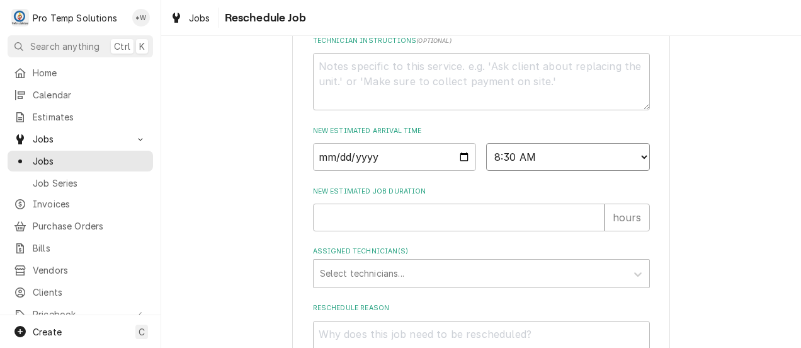
click at [486, 157] on select "AM / PM 6:00 AM 6:15 AM 6:30 AM 6:45 AM 7:00 AM 7:15 AM 7:30 AM 7:45 AM 8:00 AM…" at bounding box center [568, 157] width 164 height 28
type textarea "x"
click at [582, 231] on input "New Estimated Job Duration" at bounding box center [459, 217] width 292 height 28
type input "1"
click at [590, 229] on input "1" at bounding box center [459, 217] width 292 height 28
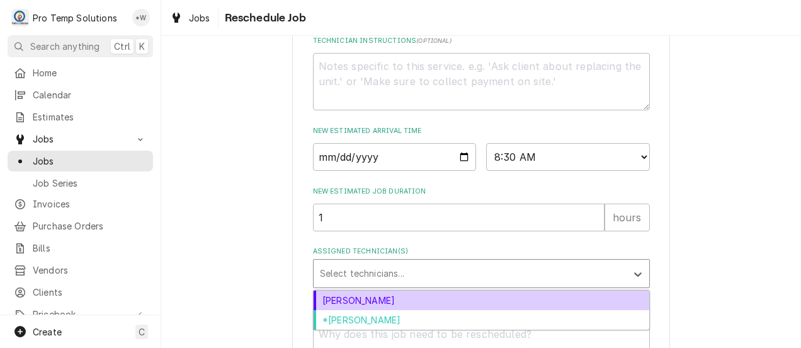
click at [552, 329] on div "*Kevin Williams" at bounding box center [482, 320] width 336 height 20
type textarea "x"
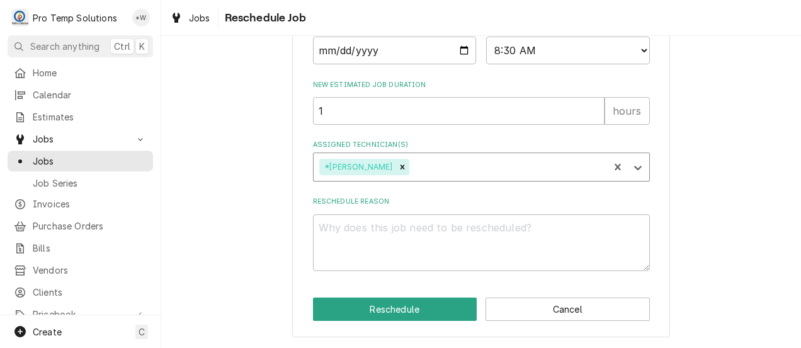
scroll to position [595, 0]
click at [586, 246] on textarea "Reschedule Reason" at bounding box center [481, 242] width 337 height 57
type textarea "."
type textarea "x"
type textarea "."
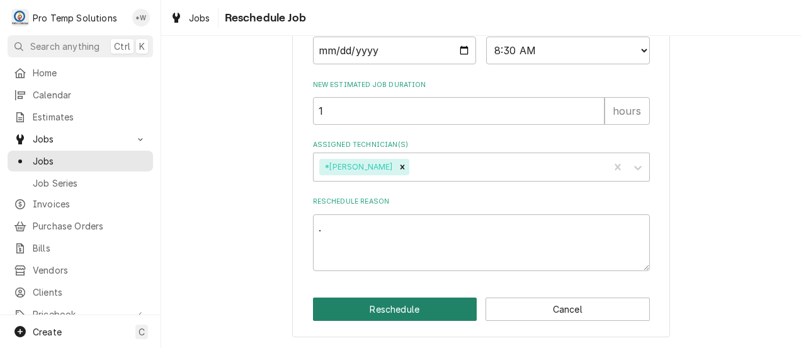
click at [421, 317] on button "Reschedule" at bounding box center [395, 308] width 164 height 23
type textarea "x"
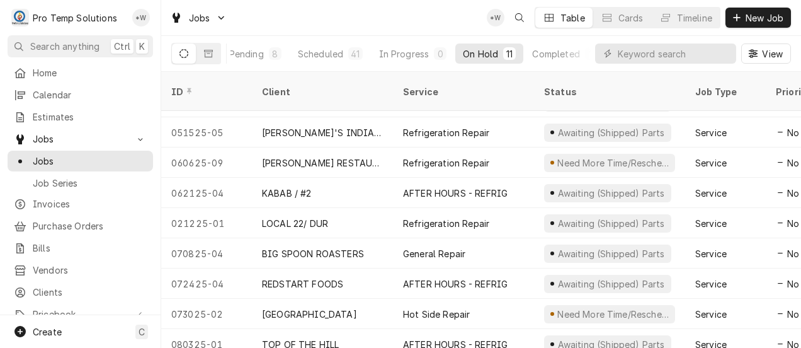
scroll to position [89, 0]
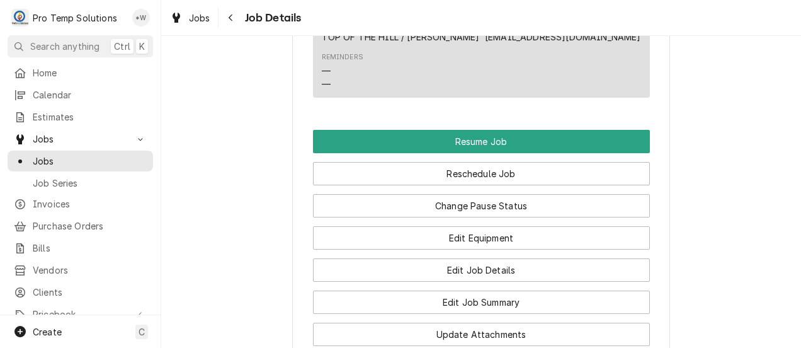
scroll to position [985, 0]
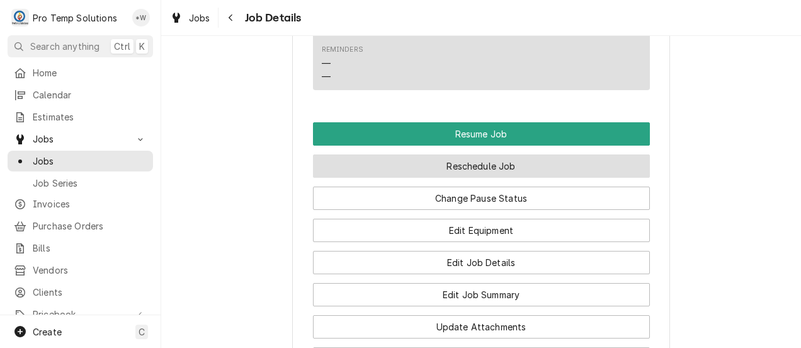
click at [488, 178] on button "Reschedule Job" at bounding box center [481, 165] width 337 height 23
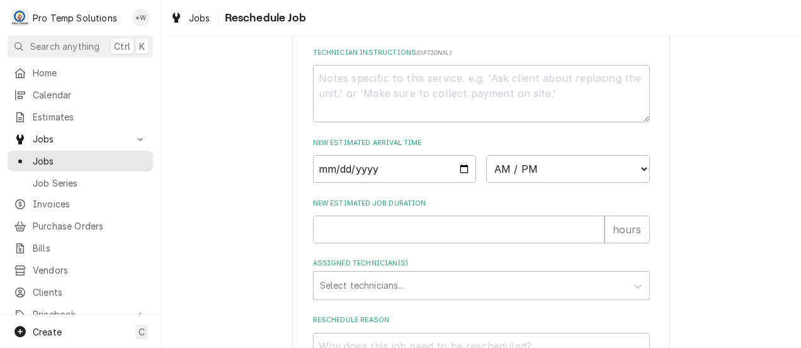
scroll to position [474, 0]
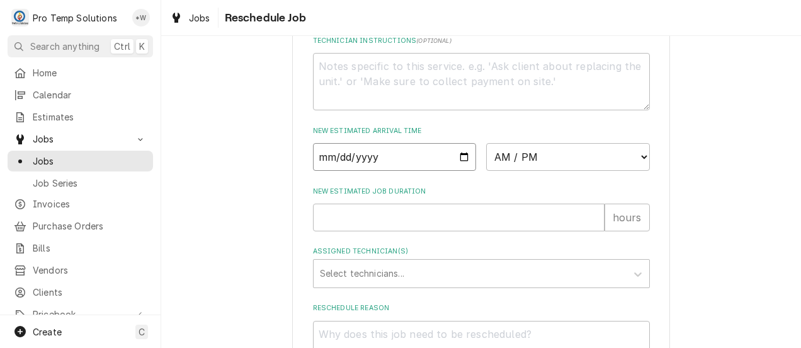
click at [458, 171] on input "Date" at bounding box center [395, 157] width 164 height 28
type input "2025-08-14"
type textarea "x"
click at [630, 166] on select "AM / PM 6:00 AM 6:15 AM 6:30 AM 6:45 AM 7:00 AM 7:15 AM 7:30 AM 7:45 AM 8:00 AM…" at bounding box center [568, 157] width 164 height 28
select select "10:00:00"
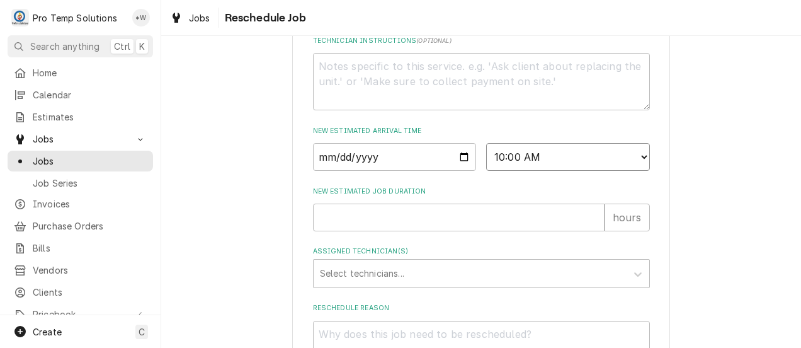
click at [486, 157] on select "AM / PM 6:00 AM 6:15 AM 6:30 AM 6:45 AM 7:00 AM 7:15 AM 7:30 AM 7:45 AM 8:00 AM…" at bounding box center [568, 157] width 164 height 28
type textarea "x"
click at [569, 231] on input "New Estimated Job Duration" at bounding box center [459, 217] width 292 height 28
type input "0"
click at [593, 231] on input "0" at bounding box center [459, 217] width 292 height 28
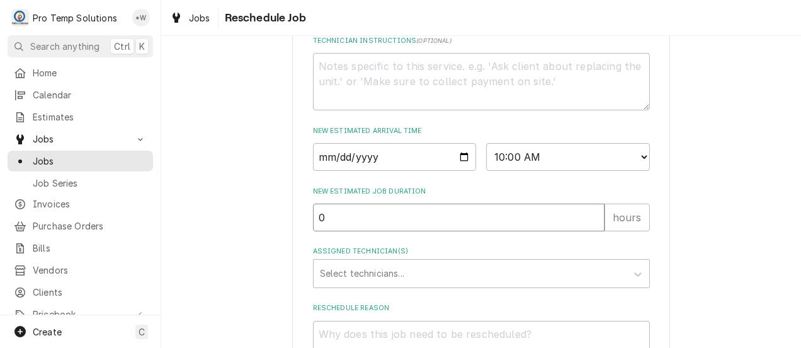
type textarea "x"
type input "1"
click at [587, 227] on input "1" at bounding box center [459, 217] width 292 height 28
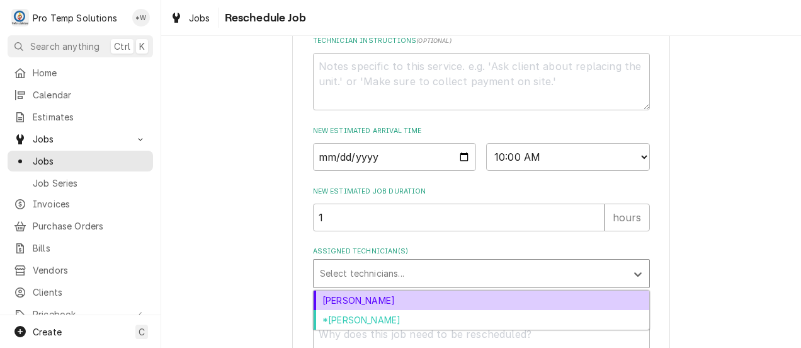
click at [550, 329] on div "*Kevin Williams" at bounding box center [482, 320] width 336 height 20
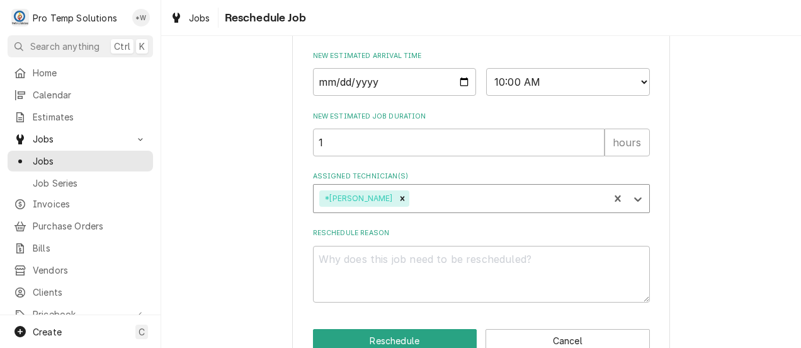
scroll to position [581, 0]
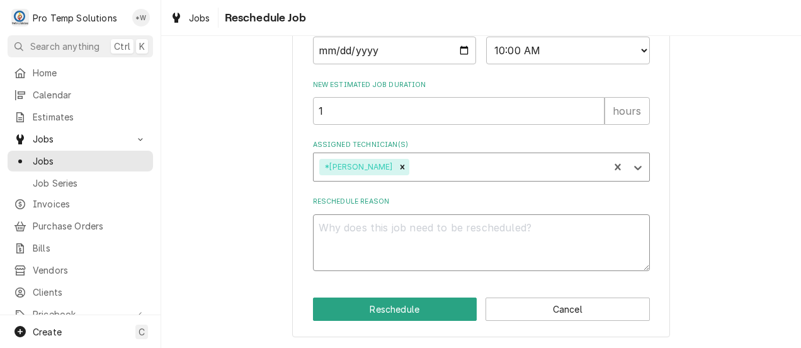
click at [601, 248] on textarea "Reschedule Reason" at bounding box center [481, 242] width 337 height 57
type textarea "x"
type textarea "."
click at [409, 317] on button "Reschedule" at bounding box center [395, 308] width 164 height 23
type textarea "x"
